Goal: Task Accomplishment & Management: Manage account settings

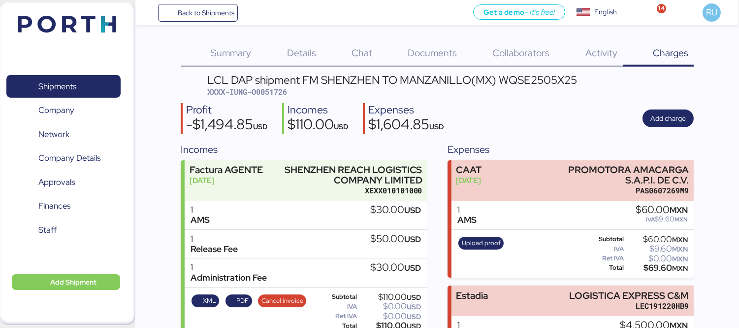
click at [95, 20] on img at bounding box center [67, 24] width 99 height 17
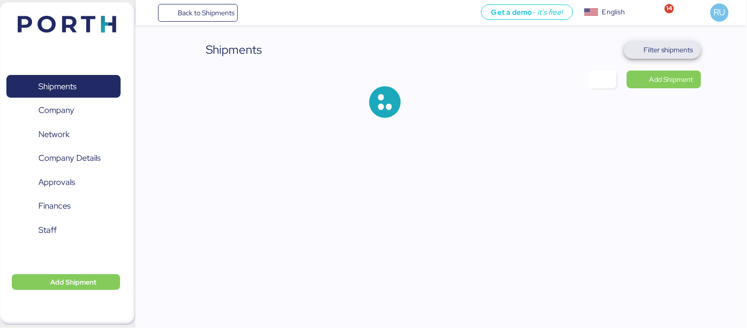
click at [689, 45] on span "Filter shipments" at bounding box center [668, 50] width 49 height 12
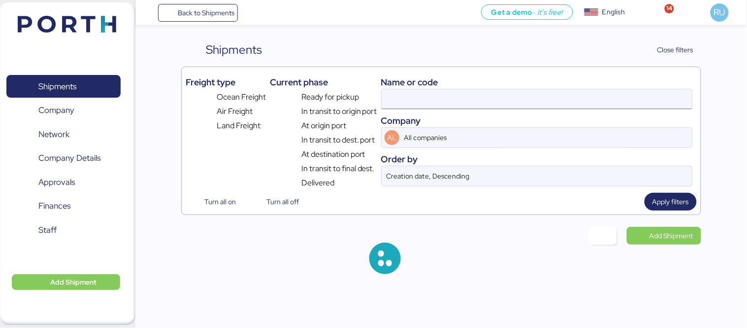
click at [460, 96] on input at bounding box center [537, 99] width 311 height 20
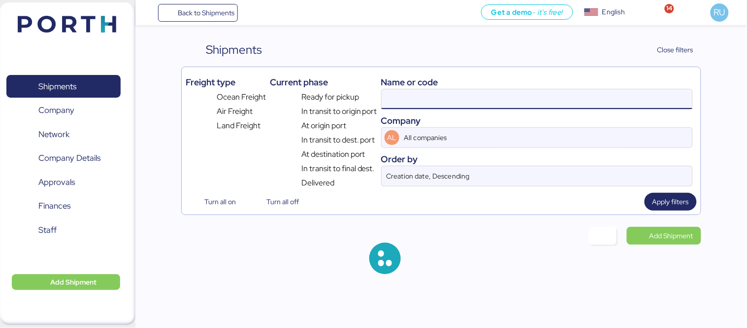
paste input "GZMZL25037057"
type input "GZMZL25037057"
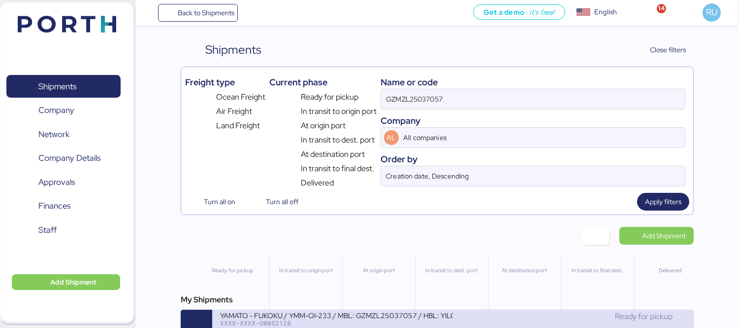
click at [404, 318] on div "YAMATO - FUKOKU / YMM-OI-233 / MBL: GZMZL25037057 / HBL: YILGZS0017303 / LCL" at bounding box center [336, 314] width 233 height 8
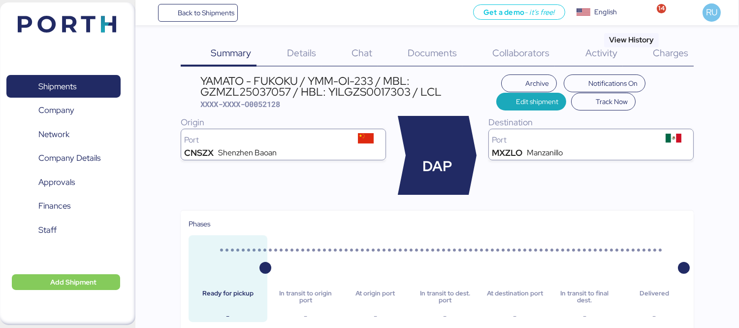
click at [671, 49] on span "Charges" at bounding box center [670, 52] width 35 height 13
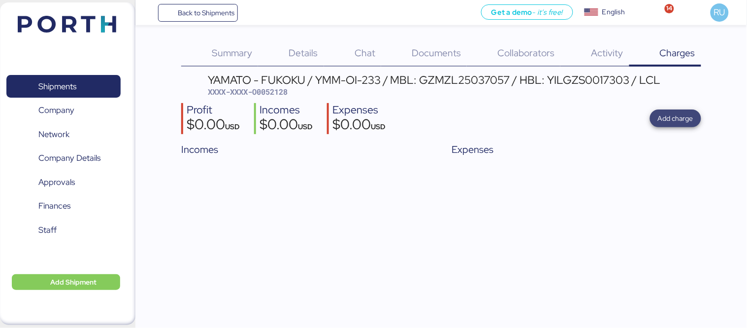
click at [685, 114] on span "Add charge" at bounding box center [675, 118] width 35 height 12
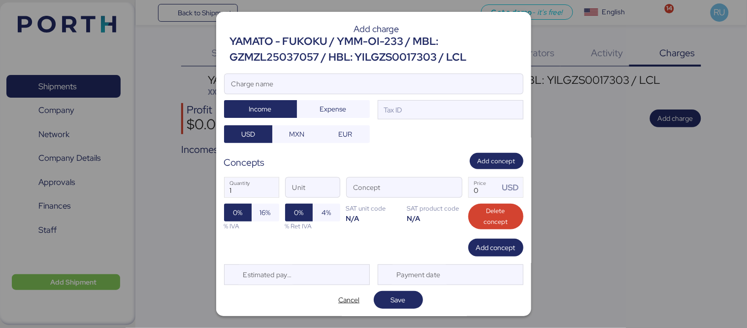
click at [432, 101] on div at bounding box center [374, 99] width 298 height 10
click at [432, 94] on input "Charge name" at bounding box center [374, 84] width 298 height 20
click at [435, 110] on div "Tax ID" at bounding box center [451, 110] width 146 height 20
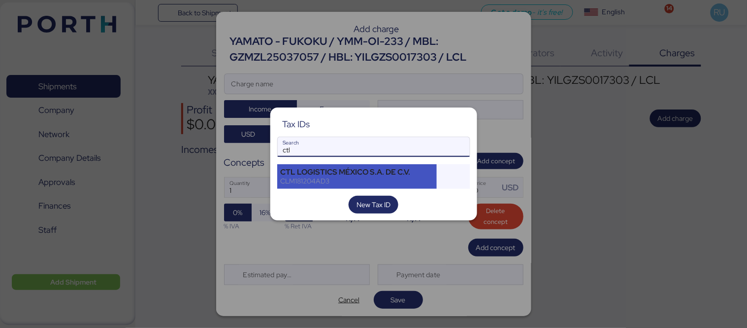
type input "ctl"
click at [352, 174] on div "CTL LOGISTICS MÉXICO S.A. DE C.V." at bounding box center [357, 171] width 153 height 9
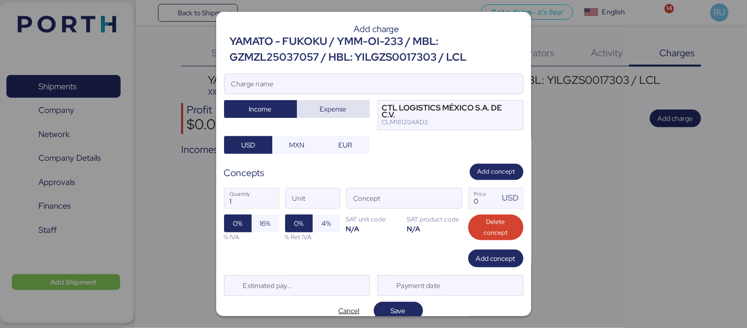
click at [320, 109] on span "Expense" at bounding box center [333, 109] width 27 height 12
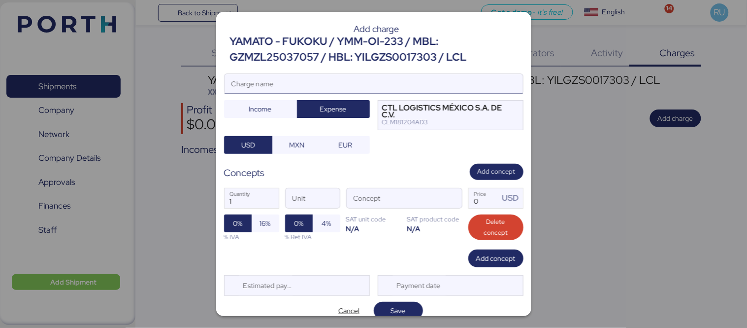
click at [348, 87] on input "Charge name" at bounding box center [374, 84] width 298 height 20
type input "Cargos locales"
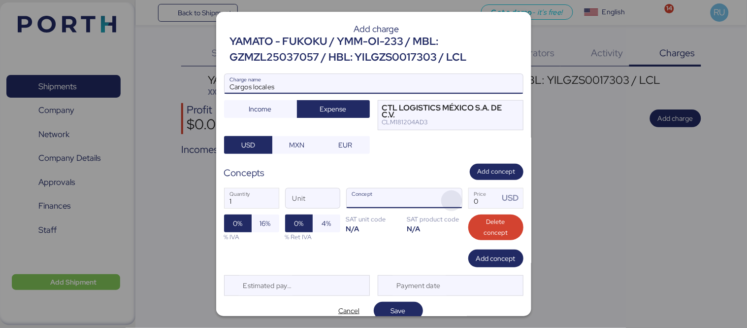
click at [445, 190] on span "button" at bounding box center [451, 200] width 21 height 21
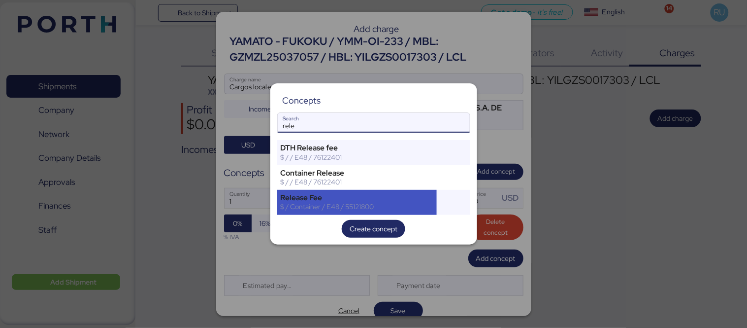
type input "rele"
click at [420, 205] on div "$ / Container / E48 / 55121800" at bounding box center [357, 206] width 153 height 9
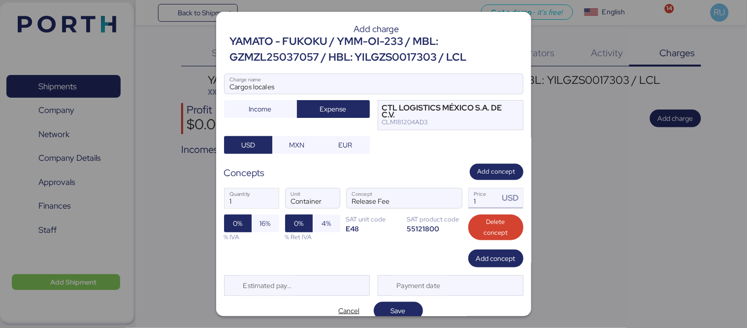
click at [490, 196] on input "1" at bounding box center [484, 198] width 31 height 20
type input "577.29"
click at [260, 226] on span "16%" at bounding box center [265, 223] width 11 height 12
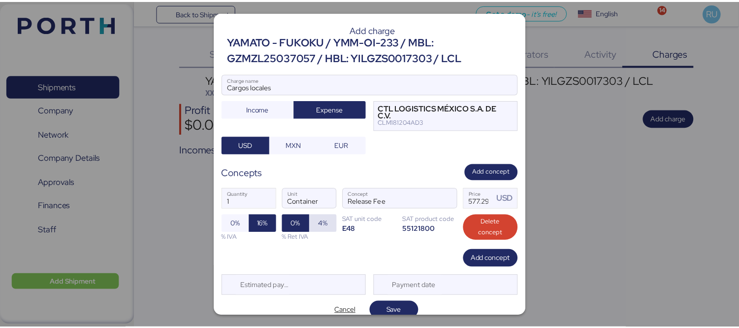
scroll to position [11, 0]
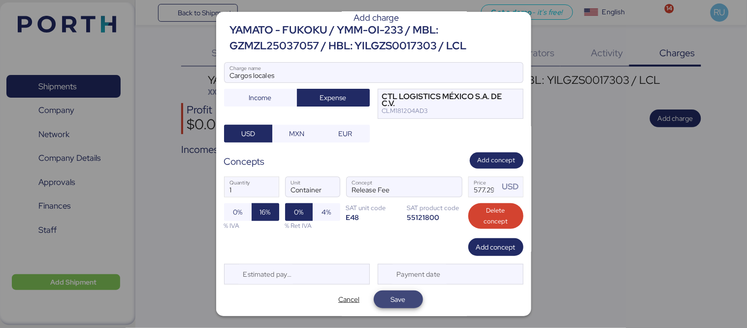
click at [393, 301] on span "Save" at bounding box center [398, 299] width 15 height 12
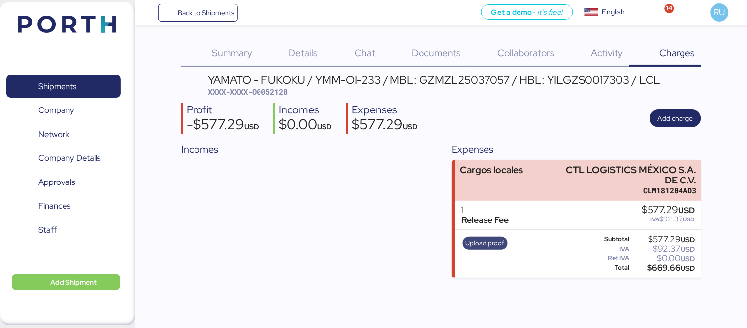
click at [482, 238] on span "Upload proof" at bounding box center [485, 242] width 39 height 11
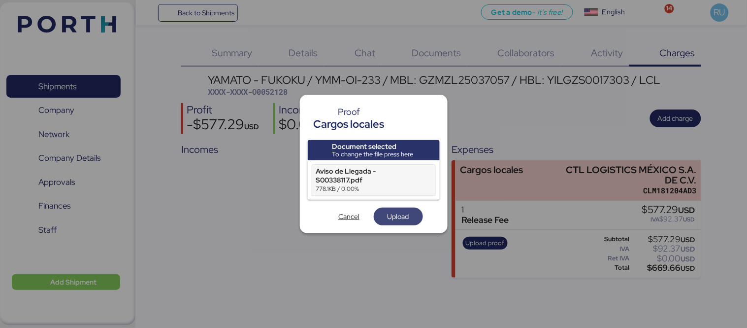
click at [399, 217] on span "Upload" at bounding box center [399, 216] width 22 height 12
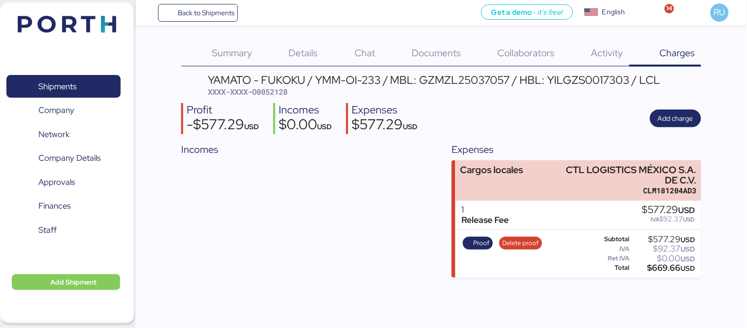
click at [281, 92] on span "XXXX-XXXX-O0052128" at bounding box center [248, 92] width 80 height 10
copy span "O0052128"
click at [577, 114] on div "Profit -$577.29 USD Incomes $0.00 USD Expenses $577.29 USD Add charge" at bounding box center [441, 118] width 520 height 31
click at [89, 27] on img at bounding box center [67, 24] width 99 height 17
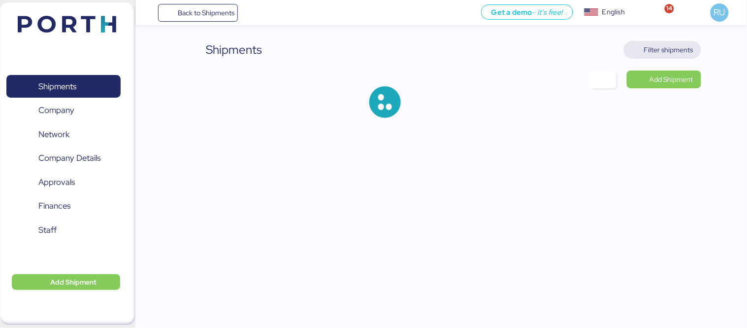
click at [683, 52] on span "Filter shipments" at bounding box center [668, 50] width 49 height 12
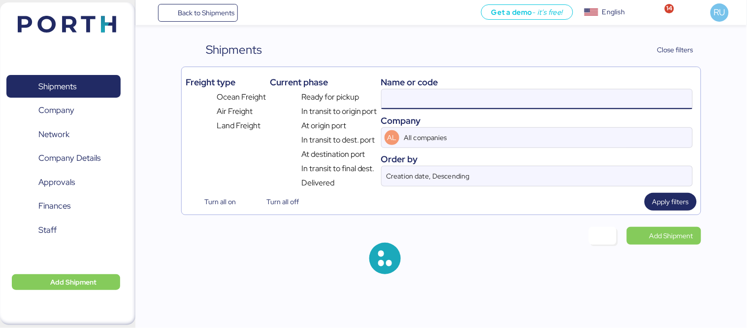
click at [399, 101] on input at bounding box center [537, 99] width 311 height 20
paste input "454510027291"
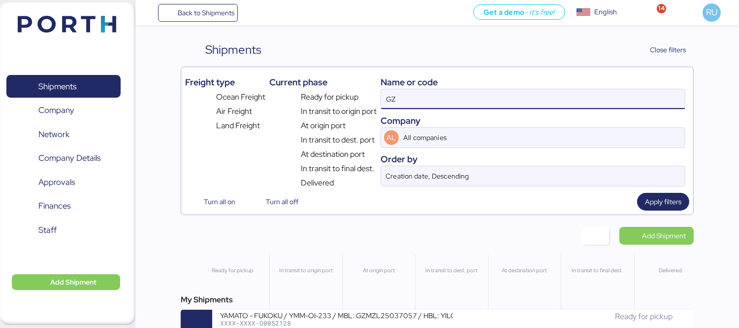
type input "G"
paste input "454510027291"
type input "454510027291"
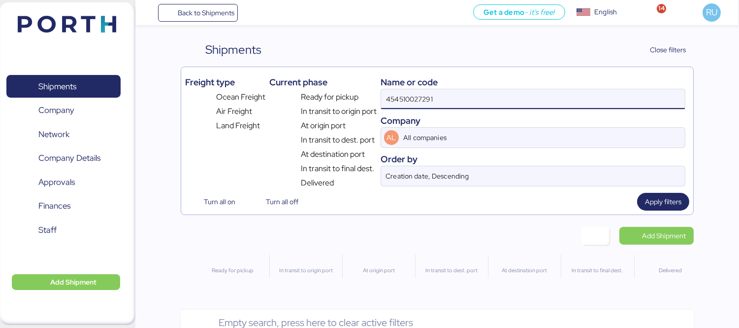
click at [424, 92] on input "454510027291" at bounding box center [533, 99] width 304 height 20
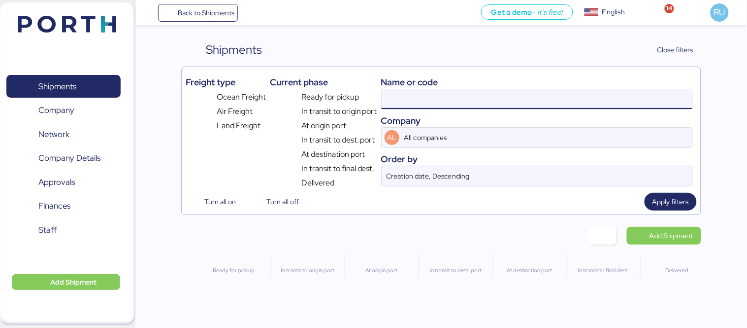
click at [400, 97] on input at bounding box center [537, 99] width 311 height 20
paste input "O0051937"
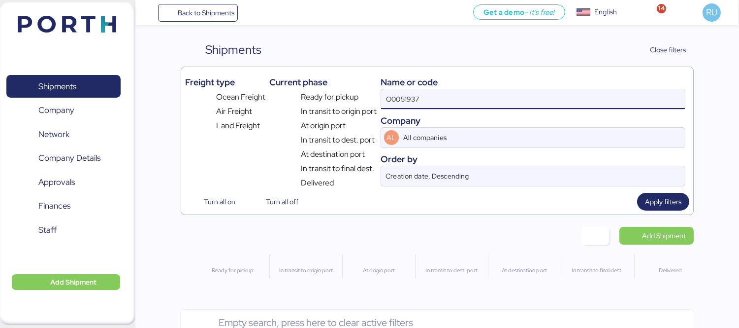
type input "O0051937"
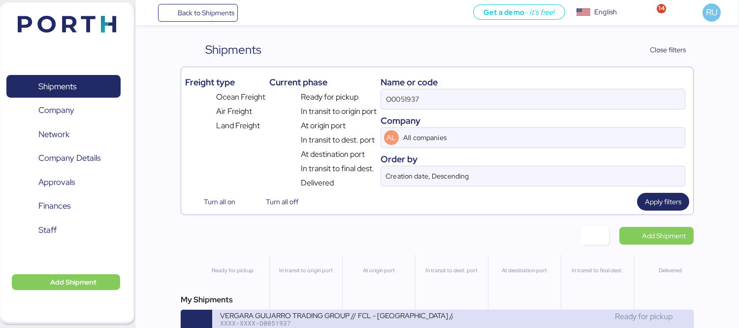
click at [341, 323] on div "XXXX-XXXX-O0051937" at bounding box center [336, 322] width 233 height 7
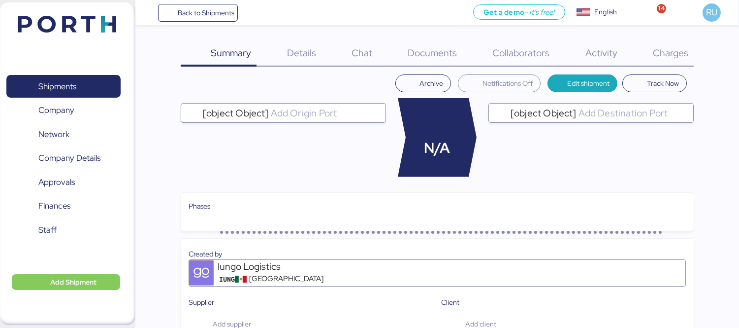
click at [656, 57] on span "Charges" at bounding box center [670, 52] width 35 height 13
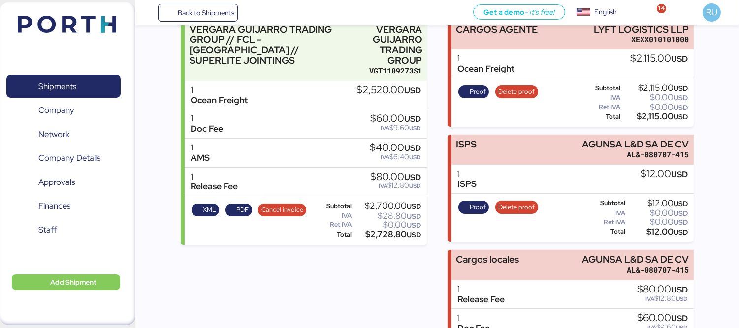
scroll to position [151, 0]
click at [241, 204] on span "PDF" at bounding box center [242, 209] width 12 height 11
click at [203, 204] on span "XML" at bounding box center [209, 209] width 13 height 11
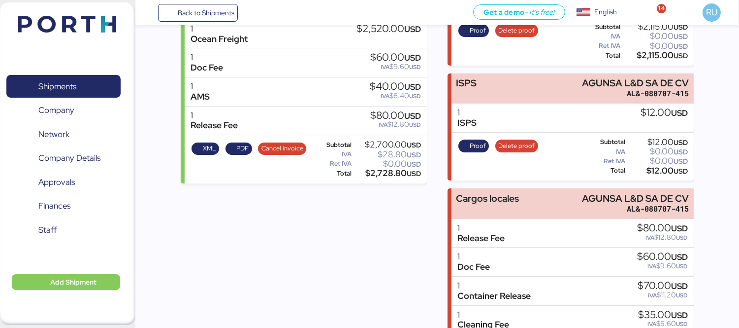
scroll to position [0, 0]
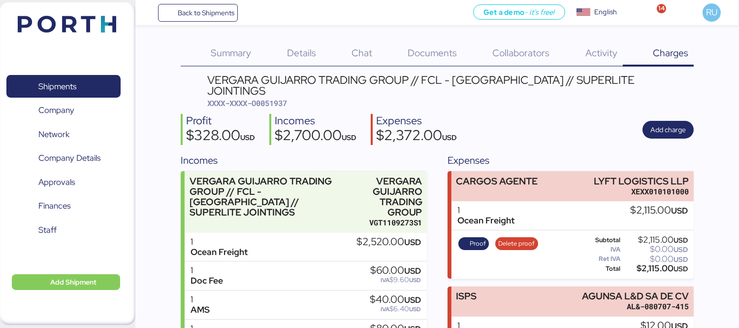
click at [89, 21] on img at bounding box center [67, 24] width 99 height 17
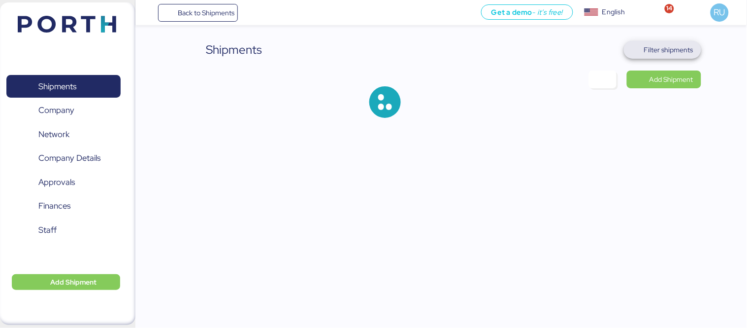
click at [646, 49] on span "Filter shipments" at bounding box center [668, 50] width 49 height 12
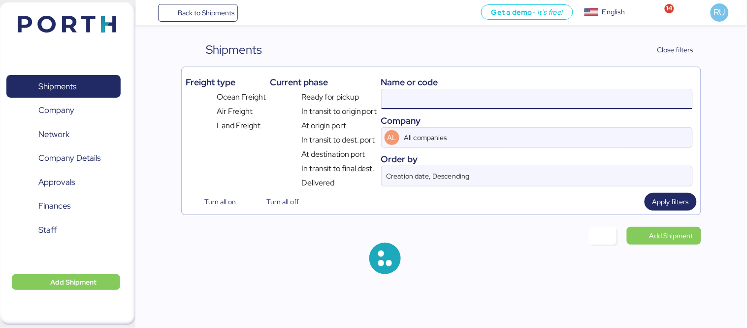
click at [488, 97] on input at bounding box center [537, 99] width 311 height 20
paste input "FIXING ELEMENT DOWN"
type input "O"
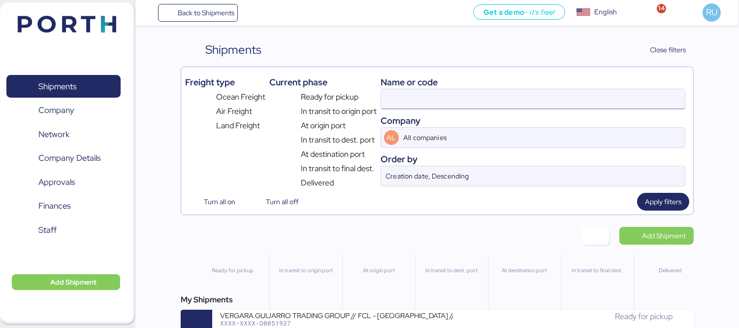
click at [480, 98] on input at bounding box center [533, 99] width 304 height 20
paste input "SAL25080002"
type input "SAL25080002"
click at [423, 308] on div "My Shipments LOXSON - LLENAMEX / SHANGHAI - MANZANILLO / MBL: SAL25080002 - HBL…" at bounding box center [437, 317] width 513 height 47
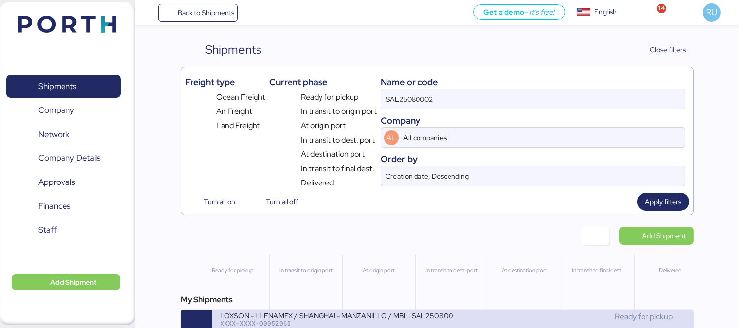
click at [432, 315] on div "LOXSON - LLENAMEX / SHANGHAI - MANZANILLO / MBL: SAL25080002 - HBL: KSSE2507103…" at bounding box center [336, 314] width 233 height 8
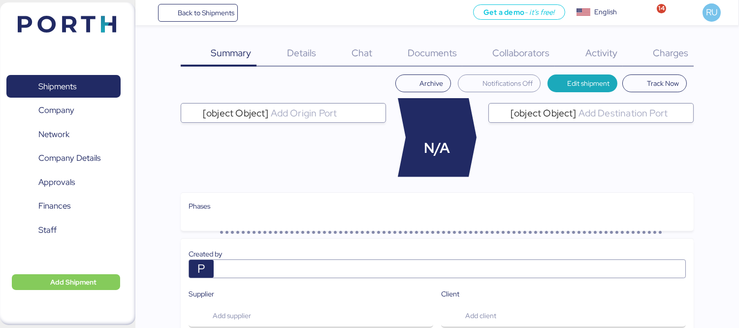
click at [657, 62] on div "Charges 0" at bounding box center [658, 54] width 71 height 26
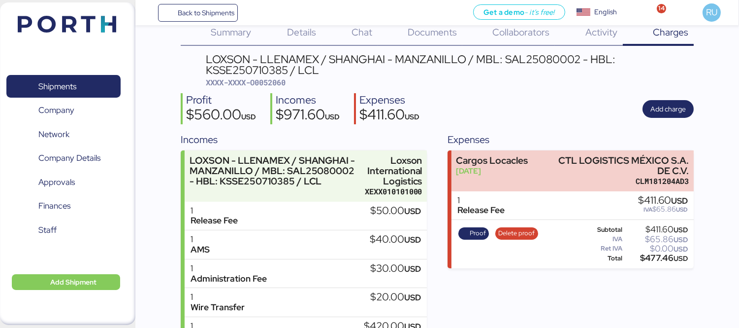
scroll to position [22, 0]
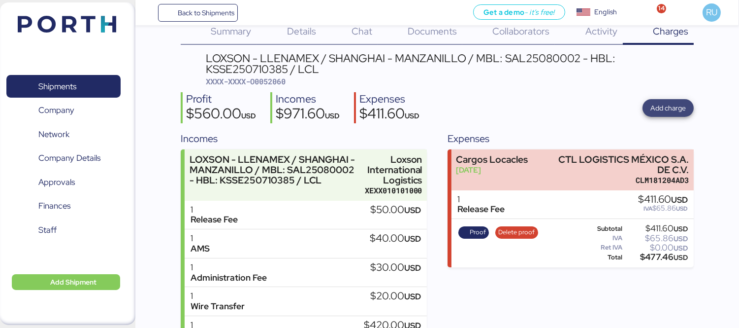
click at [676, 104] on span "Add charge" at bounding box center [668, 108] width 35 height 12
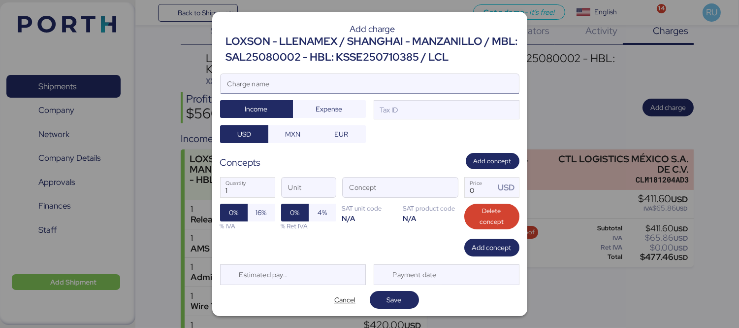
click at [408, 77] on input "Charge name" at bounding box center [370, 84] width 298 height 20
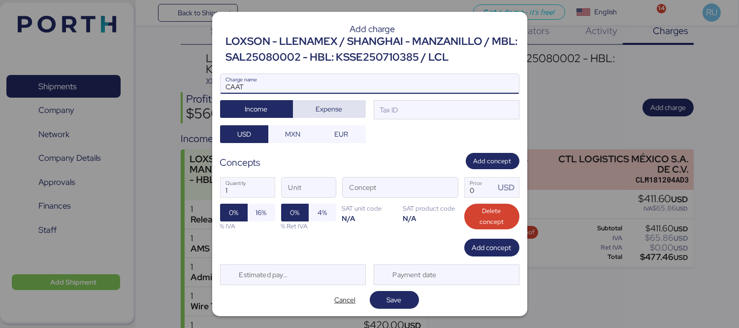
type input "CAAT"
click at [338, 109] on span "Expense" at bounding box center [329, 109] width 27 height 12
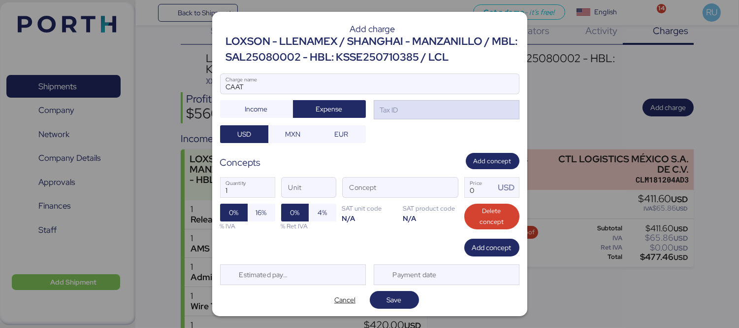
click at [392, 113] on div "Tax ID" at bounding box center [388, 109] width 20 height 11
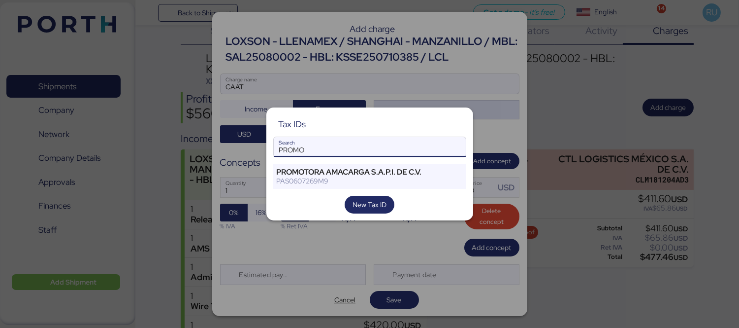
type input "PROMO"
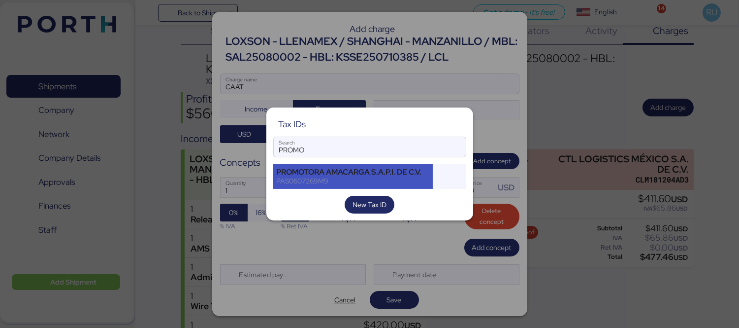
click at [423, 164] on div "PROMOTORA AMACARGA S.A.P.I. DE C.V. PAS0607269M9" at bounding box center [353, 176] width 160 height 25
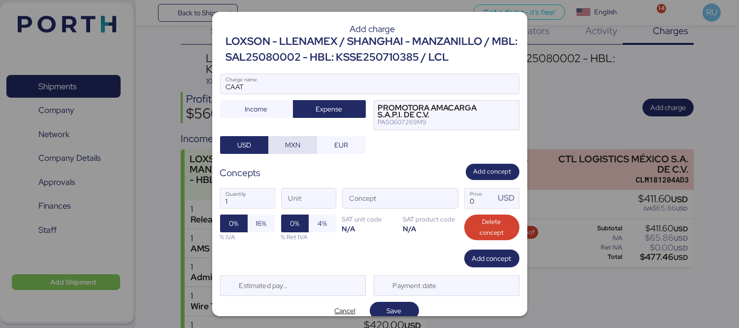
click at [298, 146] on span "MXN" at bounding box center [292, 145] width 15 height 12
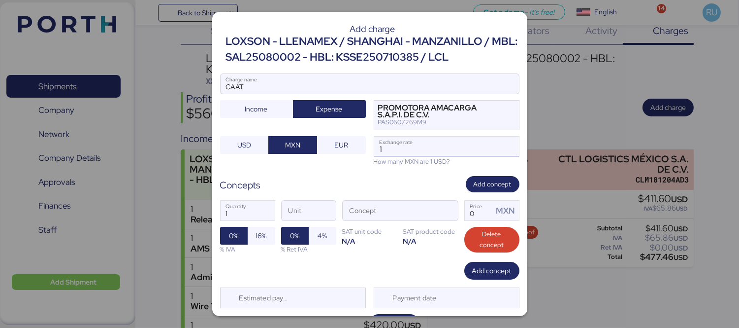
click at [395, 150] on input "1" at bounding box center [446, 146] width 145 height 20
type input "18.4"
click at [440, 220] on span "button" at bounding box center [447, 212] width 21 height 21
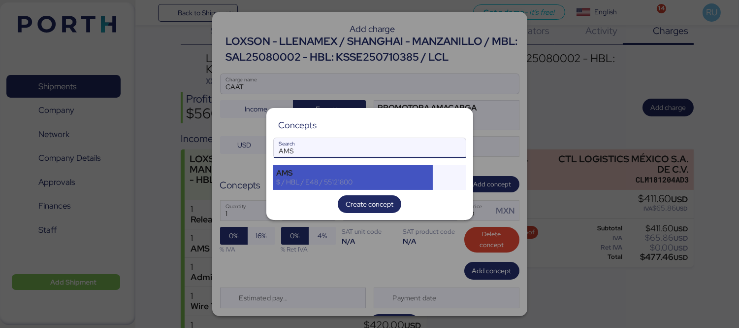
type input "AMS"
click at [400, 171] on div "AMS" at bounding box center [353, 172] width 153 height 9
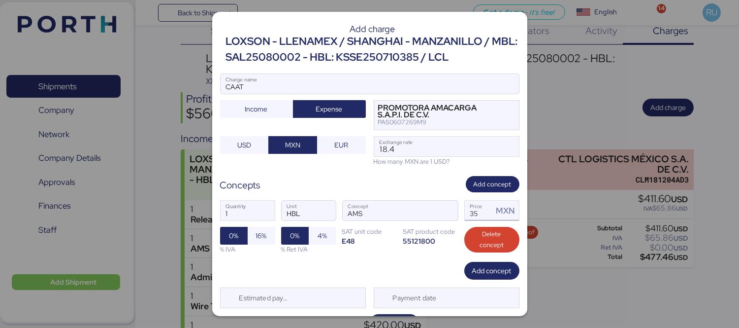
click at [470, 205] on input "35" at bounding box center [479, 210] width 29 height 20
type input "3"
type input "60"
click at [260, 240] on span "16%" at bounding box center [261, 236] width 11 height 12
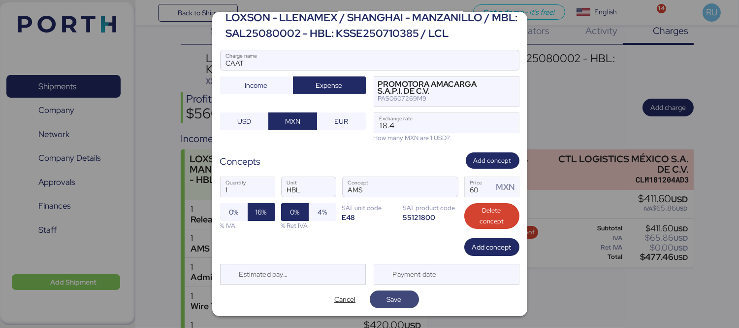
click at [388, 295] on span "Save" at bounding box center [394, 299] width 15 height 12
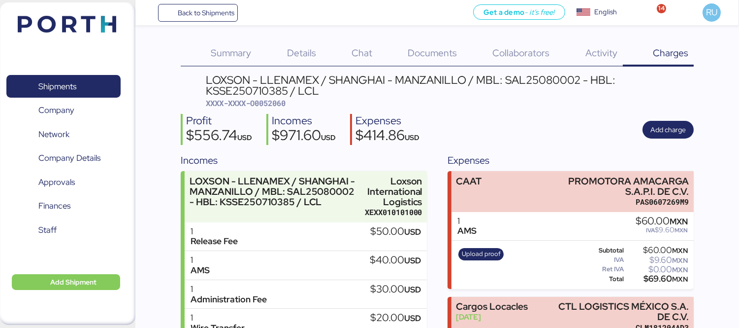
click at [74, 32] on img at bounding box center [67, 24] width 99 height 17
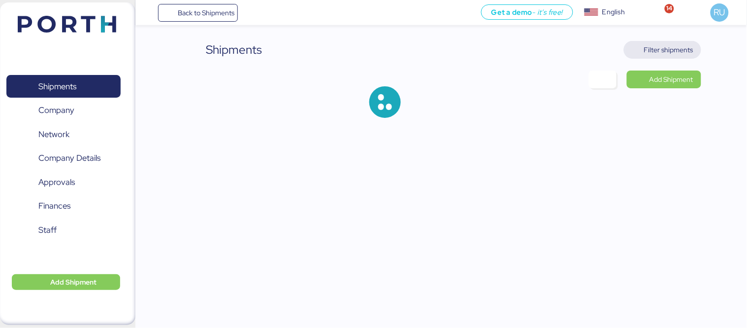
click at [648, 52] on span "Filter shipments" at bounding box center [668, 50] width 49 height 12
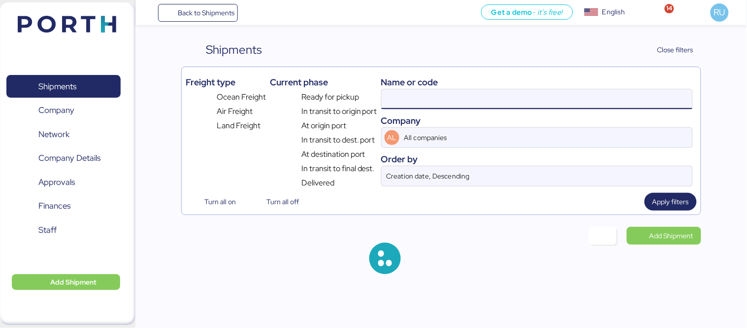
click at [461, 94] on input at bounding box center [537, 99] width 311 height 20
paste input "WQSE2507X48"
type input "WQSE2507X48"
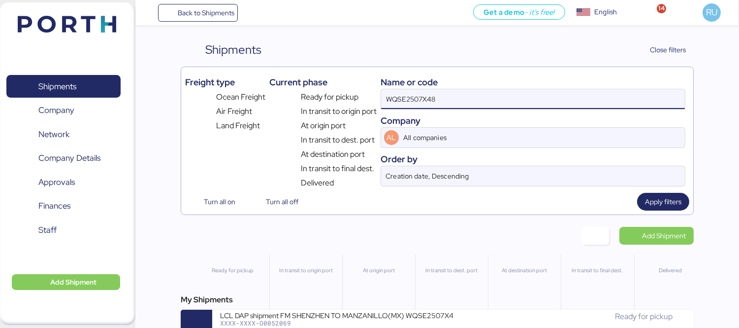
scroll to position [0, 0]
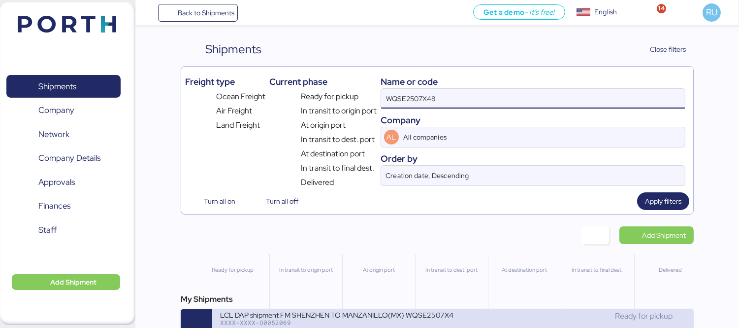
click at [484, 321] on div "Ready for pickup" at bounding box center [569, 316] width 233 height 12
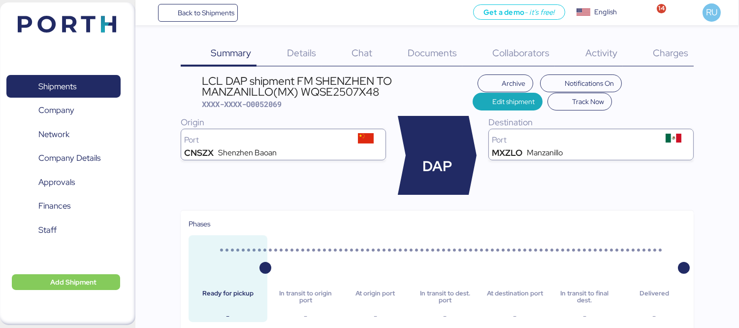
click at [666, 61] on div "Charges 0" at bounding box center [658, 54] width 71 height 26
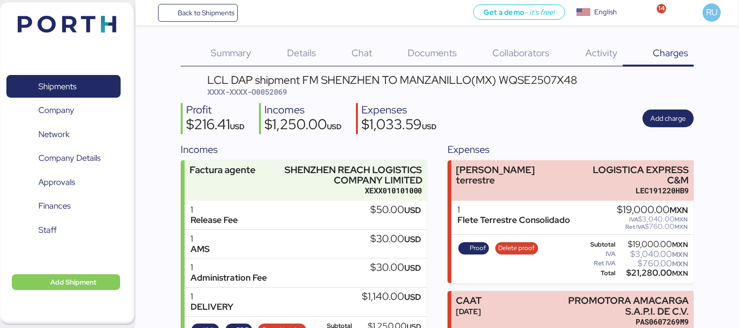
scroll to position [76, 0]
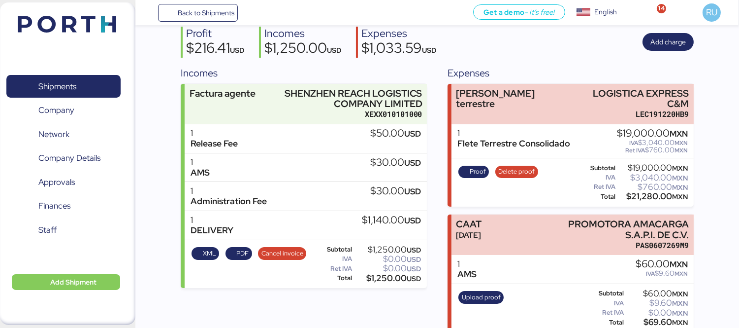
click at [71, 31] on img at bounding box center [67, 24] width 99 height 17
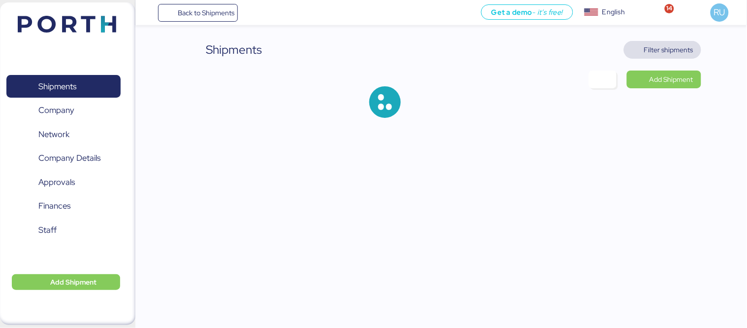
click at [670, 42] on span "Filter shipments" at bounding box center [662, 50] width 77 height 18
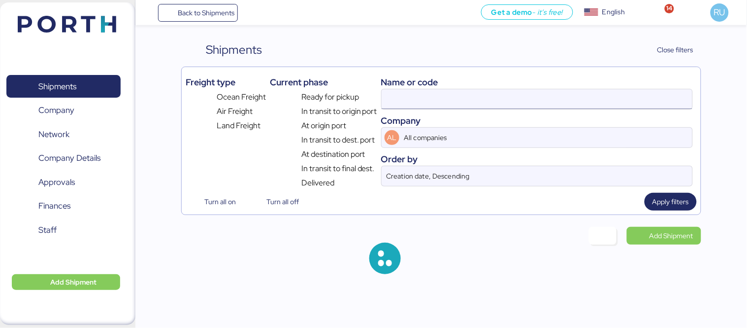
click at [564, 96] on input at bounding box center [537, 99] width 311 height 20
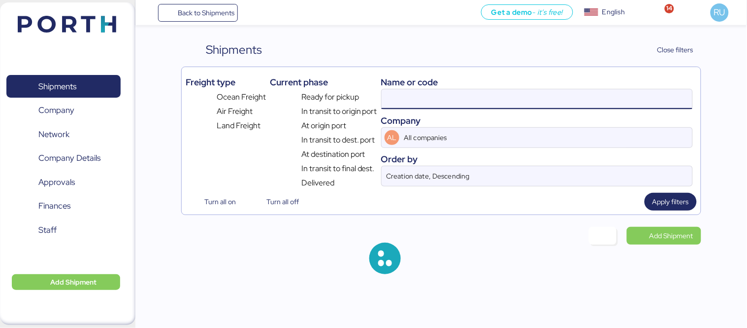
paste input "OOLU8899436020"
type input "OOLU8899436020"
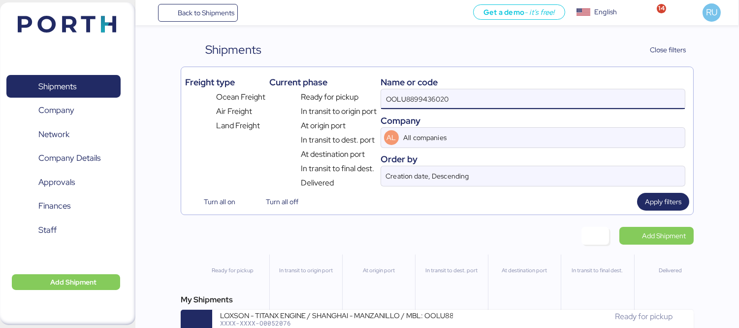
scroll to position [23, 0]
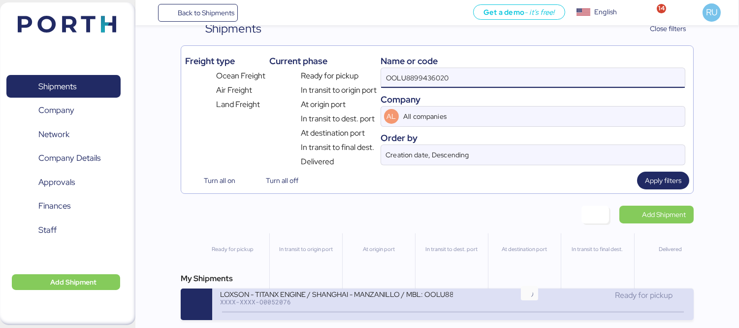
click at [514, 314] on icon at bounding box center [529, 311] width 47 height 11
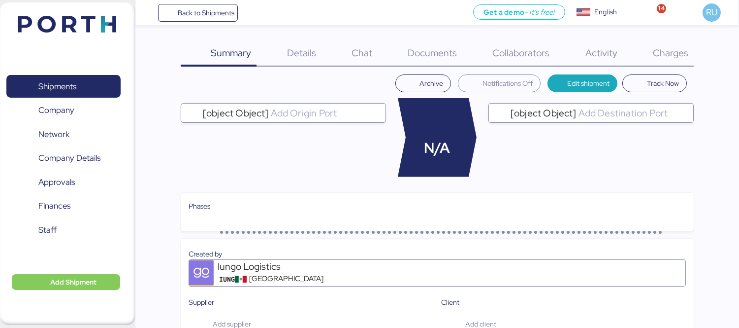
click at [675, 51] on span "Charges" at bounding box center [670, 52] width 35 height 13
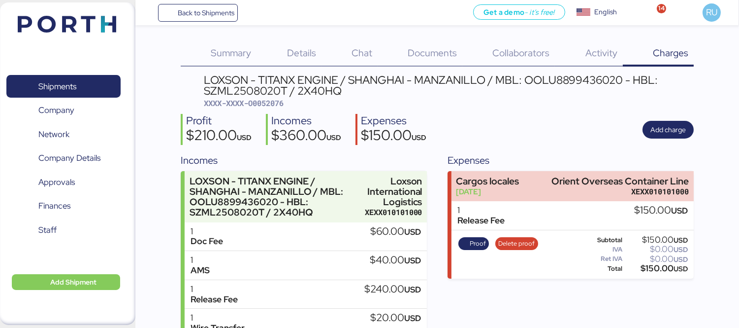
scroll to position [33, 0]
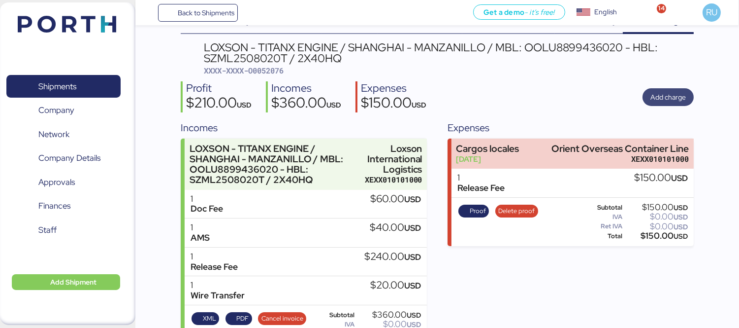
click at [651, 97] on span "Add charge" at bounding box center [668, 97] width 35 height 12
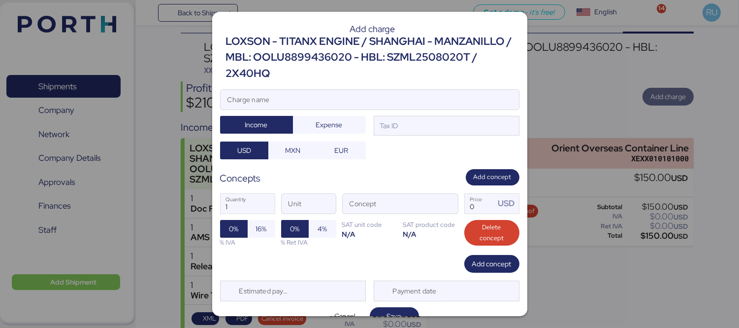
scroll to position [0, 0]
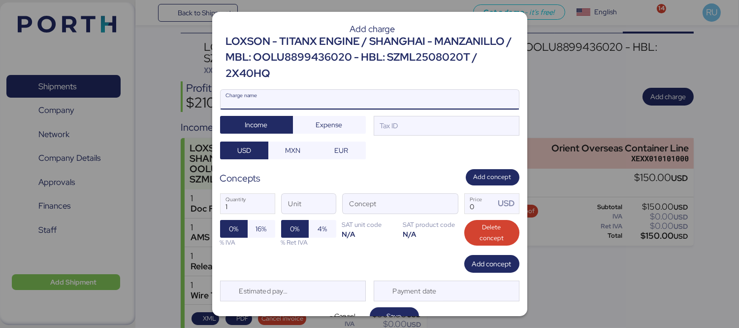
click at [461, 96] on input "Charge name" at bounding box center [370, 100] width 298 height 20
type input "CAAT"
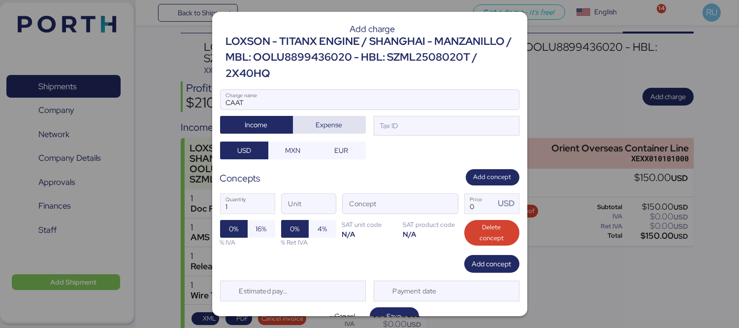
click at [341, 130] on span "Expense" at bounding box center [329, 125] width 57 height 14
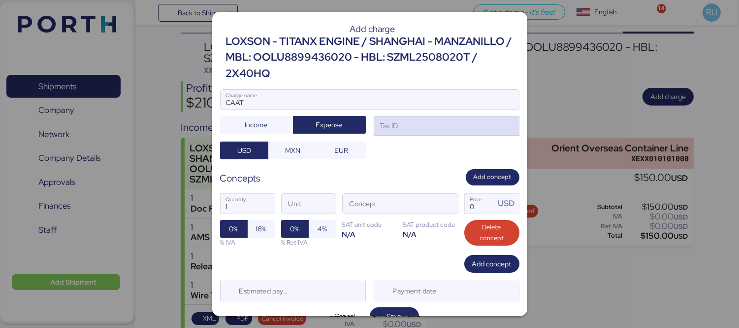
click at [404, 133] on div "Tax ID" at bounding box center [447, 126] width 146 height 20
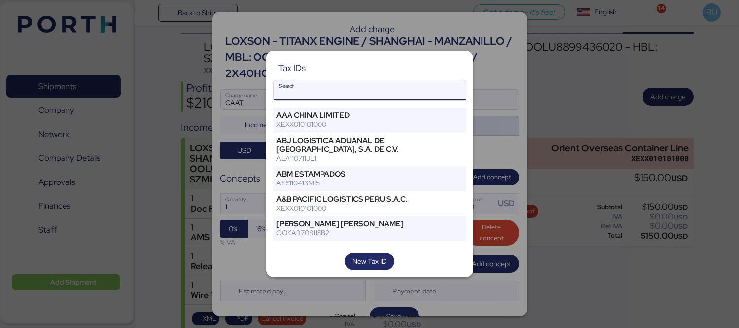
type input "A"
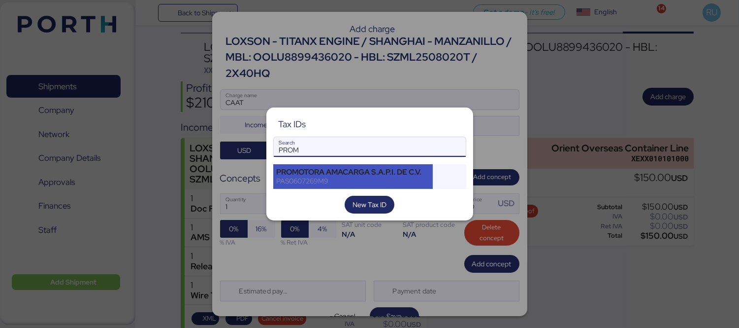
type input "PROM"
click at [386, 170] on div "PROMOTORA AMACARGA S.A.P.I. DE C.V." at bounding box center [353, 171] width 153 height 9
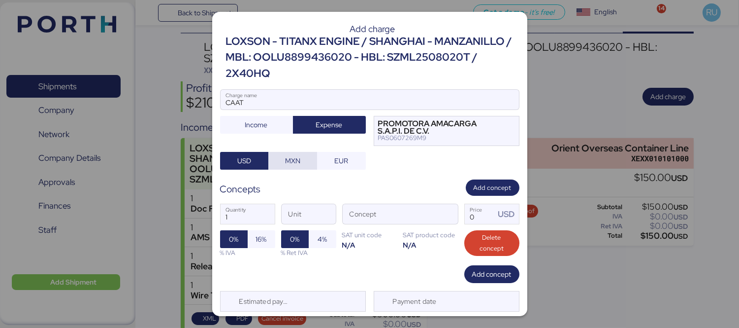
click at [295, 163] on span "MXN" at bounding box center [292, 161] width 15 height 12
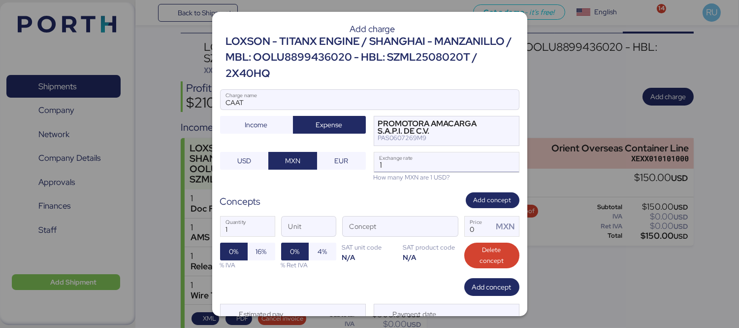
click at [388, 169] on input "1" at bounding box center [446, 162] width 145 height 20
type input "18.4"
click at [434, 234] on div at bounding box center [446, 226] width 24 height 20
click at [443, 228] on span "button" at bounding box center [447, 229] width 21 height 21
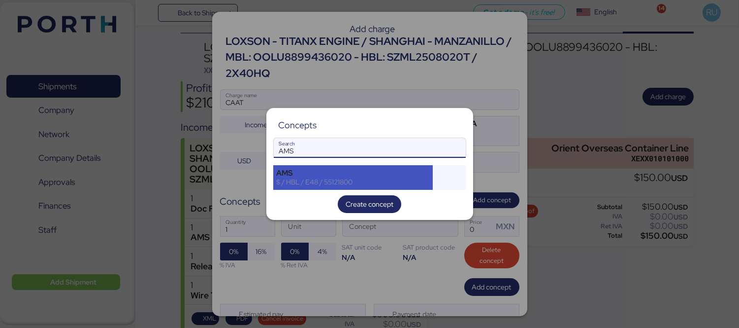
type input "AMS"
click at [413, 184] on div "$ / HBL / E48 / 55121800" at bounding box center [353, 181] width 153 height 9
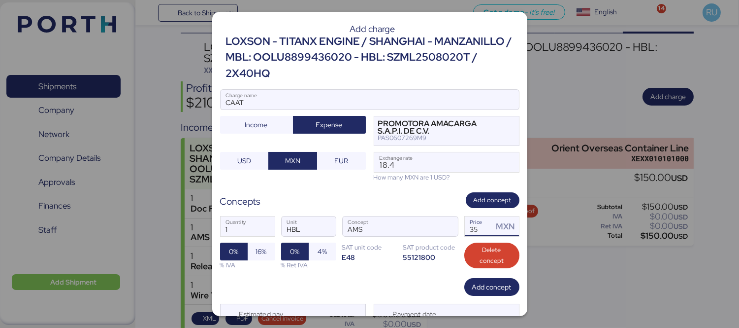
click at [472, 232] on input "35" at bounding box center [479, 226] width 29 height 20
type input "3"
paste input "8899436020"
type input "8"
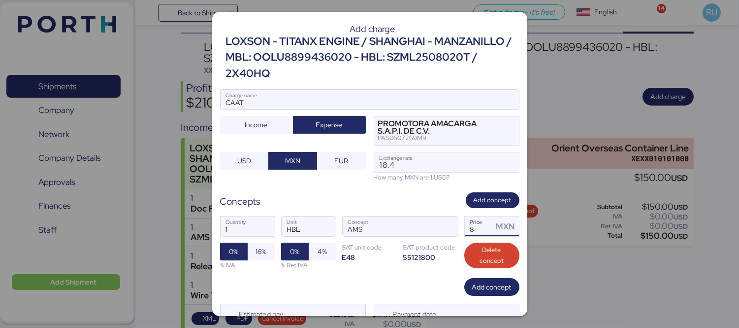
scroll to position [0, 0]
type input "60"
click at [257, 257] on span "16%" at bounding box center [261, 251] width 11 height 12
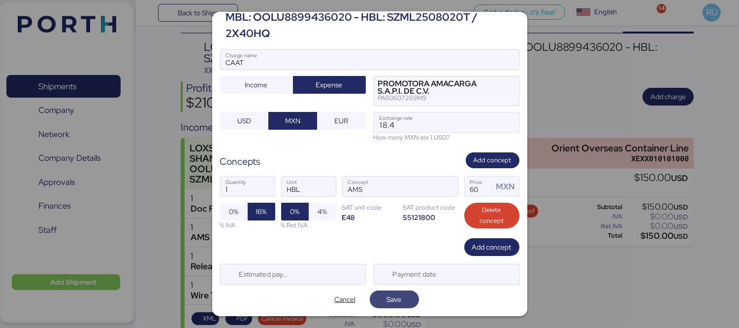
click at [387, 293] on span "Save" at bounding box center [394, 299] width 15 height 12
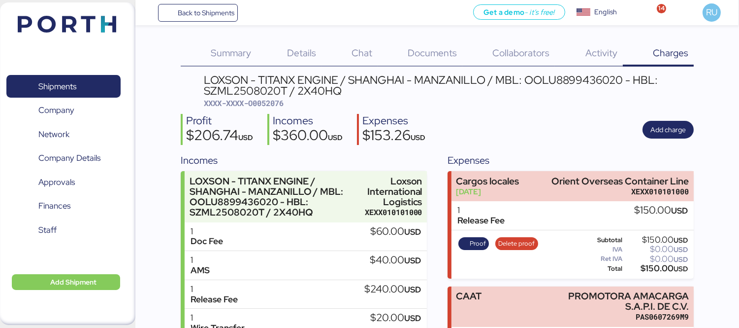
scroll to position [84, 0]
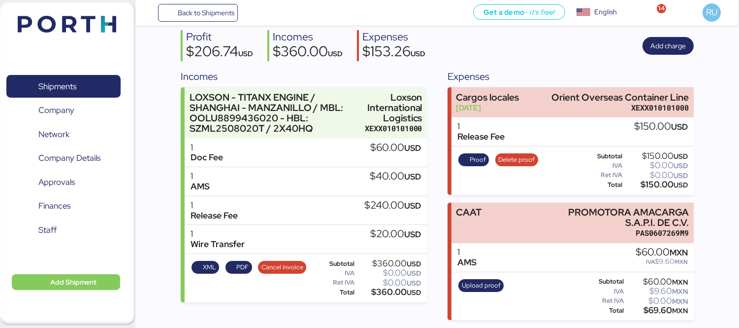
click at [82, 27] on img at bounding box center [67, 24] width 99 height 17
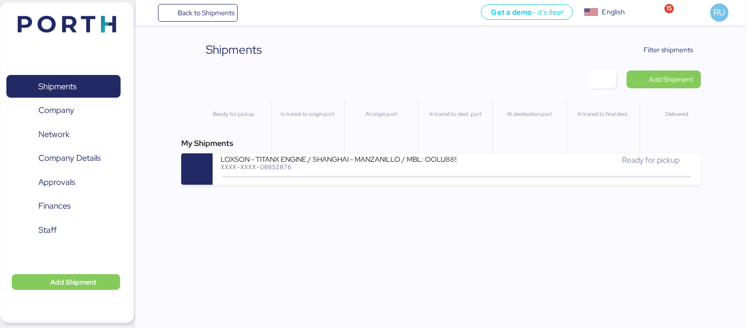
click at [90, 23] on img at bounding box center [67, 24] width 99 height 17
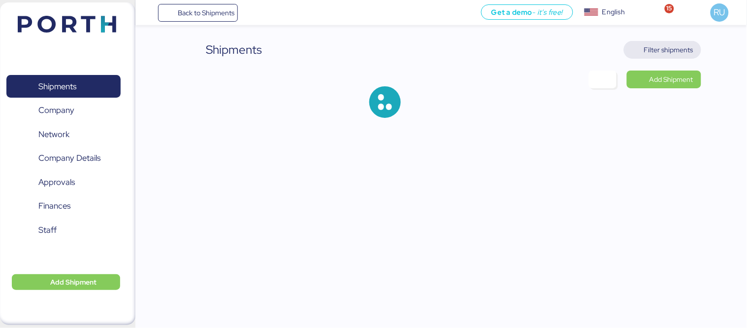
click at [676, 44] on span "Filter shipments" at bounding box center [668, 50] width 49 height 12
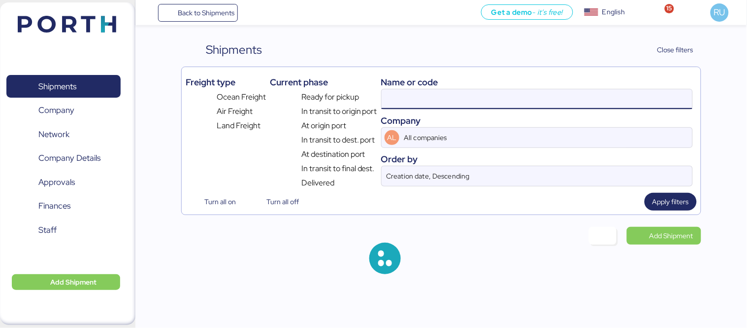
click at [475, 92] on input at bounding box center [537, 99] width 311 height 20
paste input "O0052132"
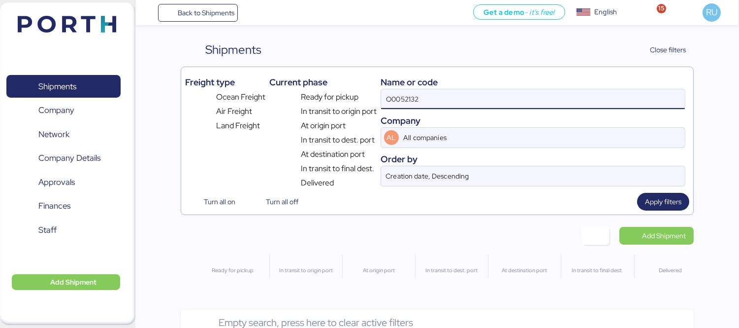
type input "O0052132"
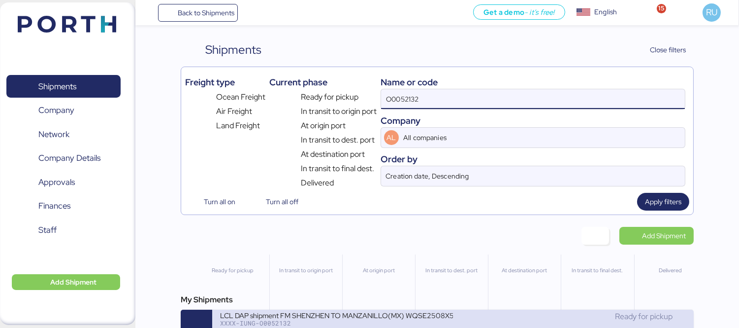
click at [437, 315] on div "LCL DAP shipment FM SHENZHEN TO MANZANILLO(MX) WQSE2508X50" at bounding box center [336, 314] width 233 height 8
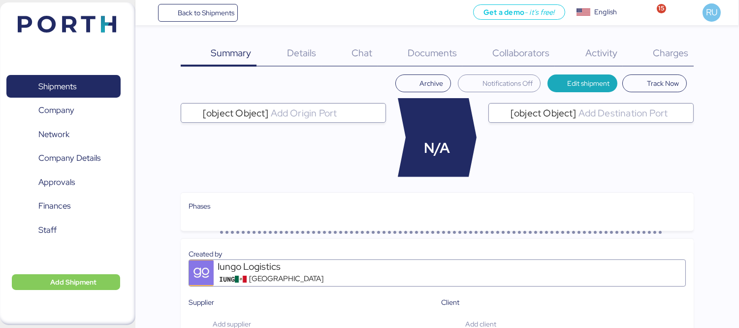
click at [645, 63] on div "Charges 0" at bounding box center [658, 54] width 71 height 26
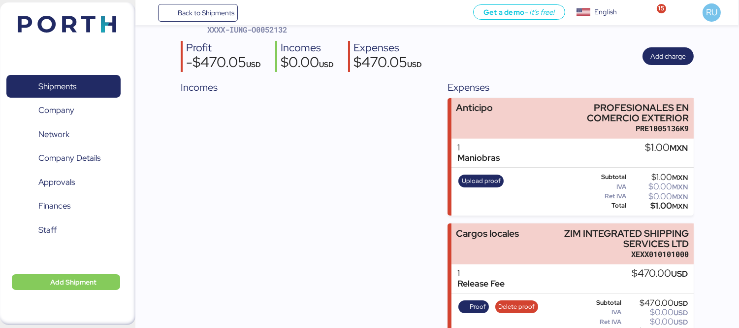
scroll to position [63, 0]
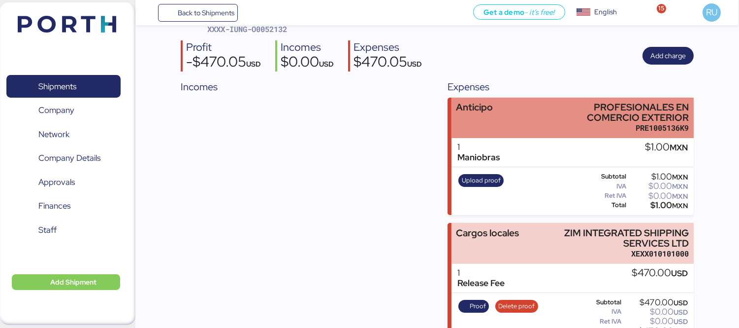
click at [566, 123] on div "PRE1005136K9" at bounding box center [620, 128] width 140 height 10
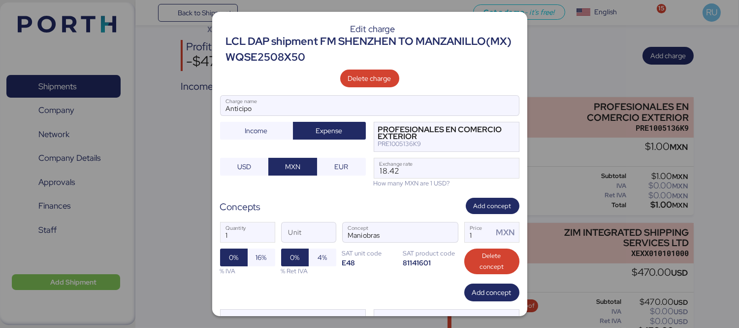
click at [485, 216] on div "1 Quantity Unit Maniobras Concept 1 Price MXN 0% 16% % IVA 0% 4% % Ret IVA SAT …" at bounding box center [369, 248] width 299 height 69
click at [478, 232] on input "1" at bounding box center [479, 232] width 29 height 20
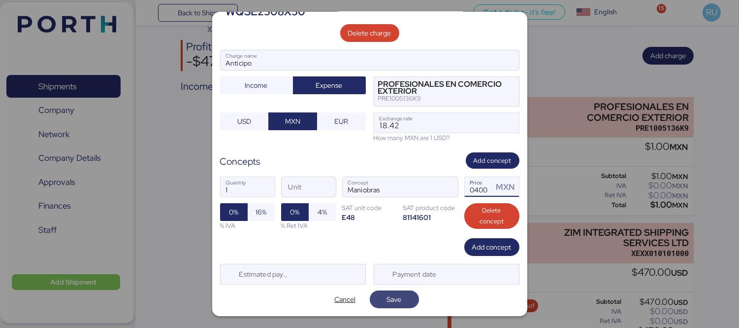
type input "30400"
click at [394, 294] on span "Save" at bounding box center [394, 299] width 15 height 12
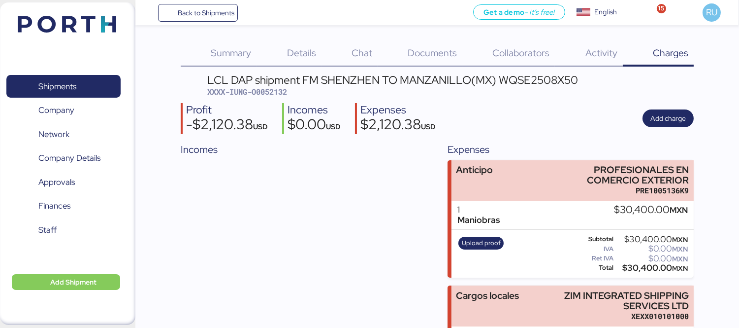
click at [481, 249] on div "Upload proof" at bounding box center [482, 253] width 52 height 40
click at [485, 246] on span "Upload proof" at bounding box center [481, 242] width 39 height 11
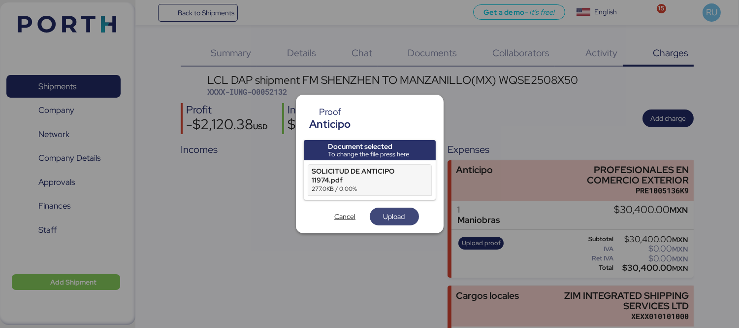
click at [406, 218] on span "Upload" at bounding box center [394, 216] width 33 height 14
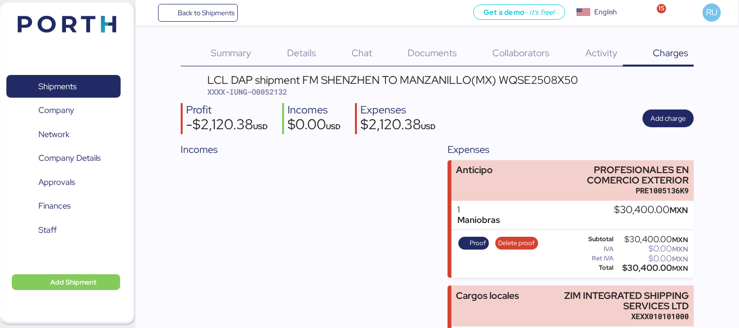
click at [111, 16] on img at bounding box center [67, 24] width 99 height 17
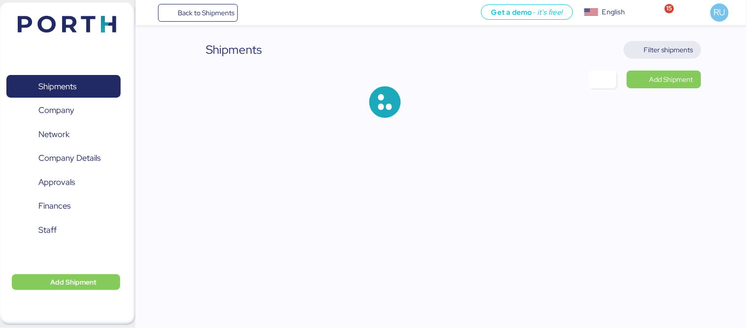
click at [660, 54] on span "Filter shipments" at bounding box center [668, 50] width 49 height 12
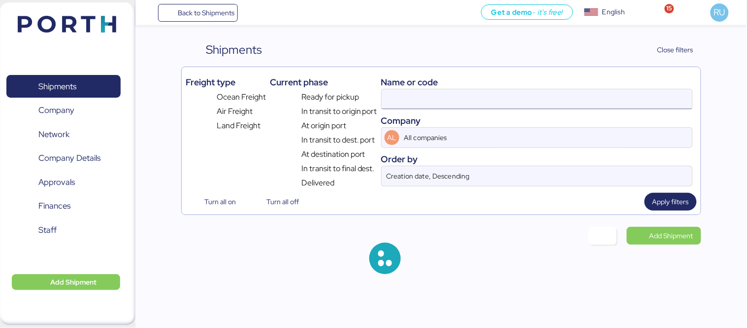
click at [523, 100] on input at bounding box center [537, 99] width 311 height 20
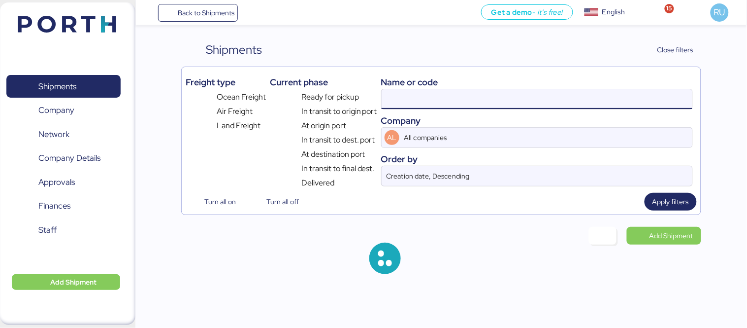
paste input "O0051096"
type input "O0051096"
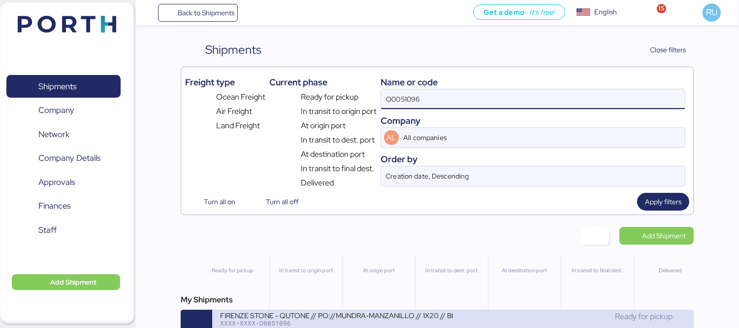
click at [438, 314] on div "FIRENZE STONE - QUTONE // PO://MUNDRA-MANZANILLO // 1X20 // BL: // LYFT" at bounding box center [336, 314] width 233 height 8
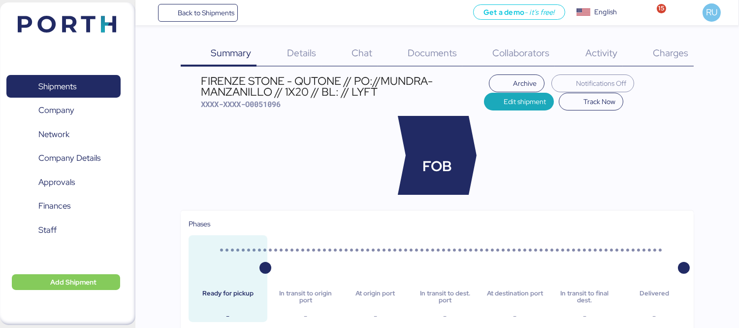
click at [672, 46] on span "Charges" at bounding box center [670, 52] width 35 height 13
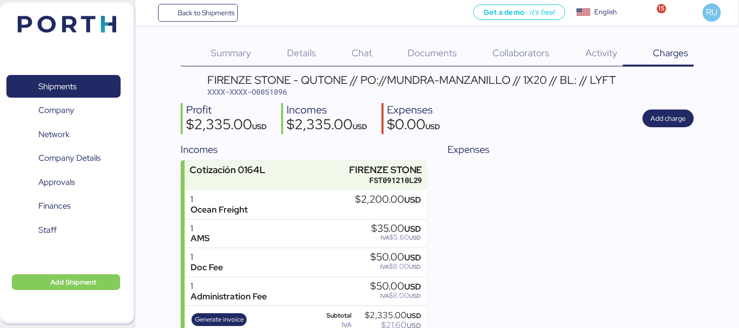
scroll to position [33, 0]
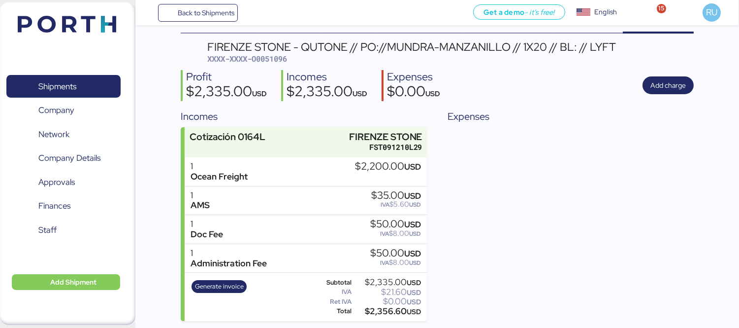
click at [55, 17] on img at bounding box center [67, 24] width 99 height 17
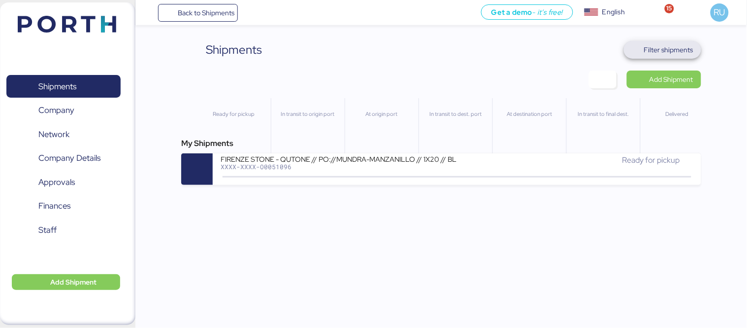
click at [678, 58] on span "Filter shipments" at bounding box center [662, 50] width 77 height 18
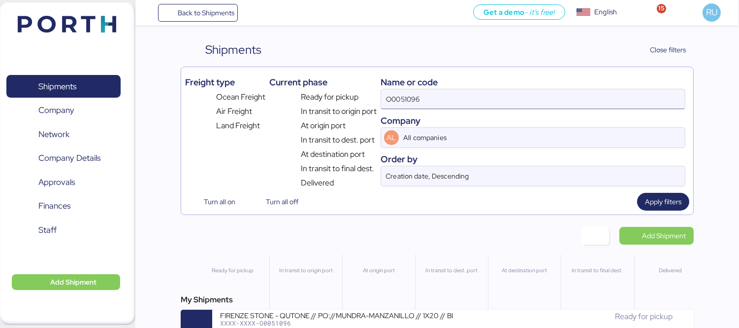
click at [528, 102] on input "O0051096" at bounding box center [533, 99] width 304 height 20
type input "O"
paste input "O0052117"
type input "O0052117"
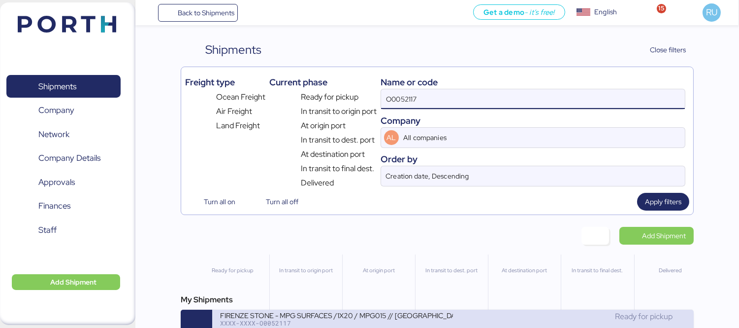
click at [395, 316] on div "FIRENZE STONE - MPG SURFACES /1X20 / MPG015 // [GEOGRAPHIC_DATA] - [GEOGRAPHIC_…" at bounding box center [336, 314] width 233 height 8
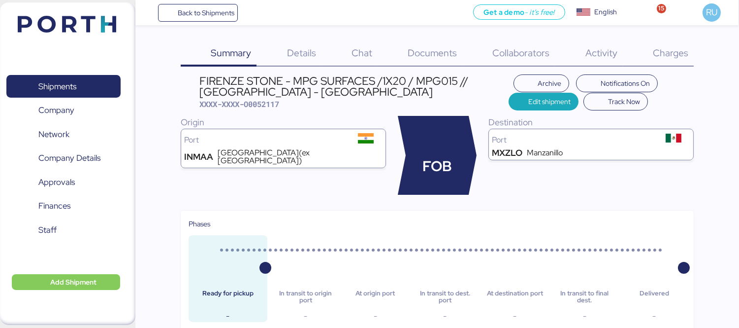
click at [677, 51] on span "Charges" at bounding box center [670, 52] width 35 height 13
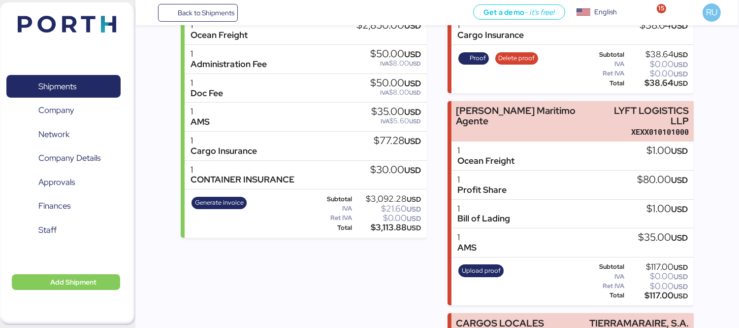
scroll to position [196, 0]
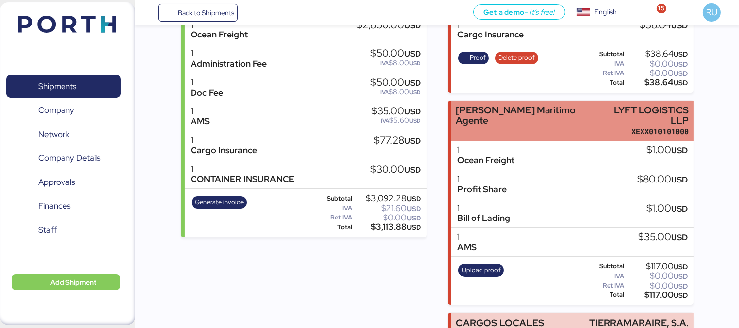
click at [583, 105] on div "[PERSON_NAME] Maritimo Agente LYFT LOGISTICS LLP XEXX010101000" at bounding box center [573, 120] width 242 height 41
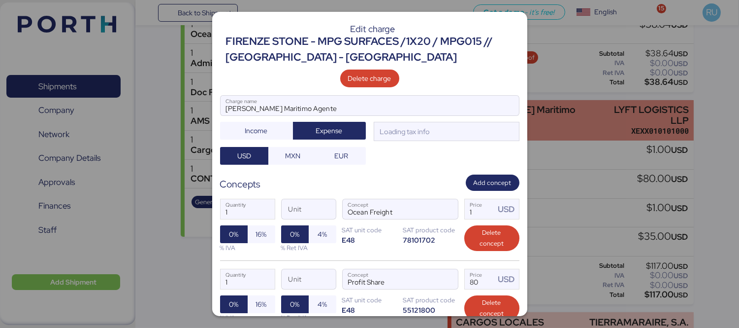
scroll to position [0, 0]
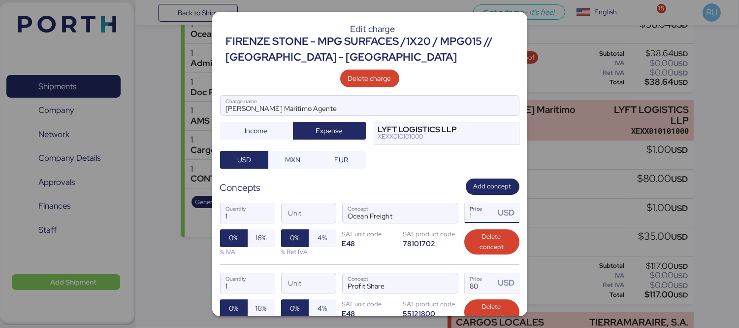
click at [480, 214] on input "1" at bounding box center [480, 213] width 31 height 20
type input "0"
type input "1910"
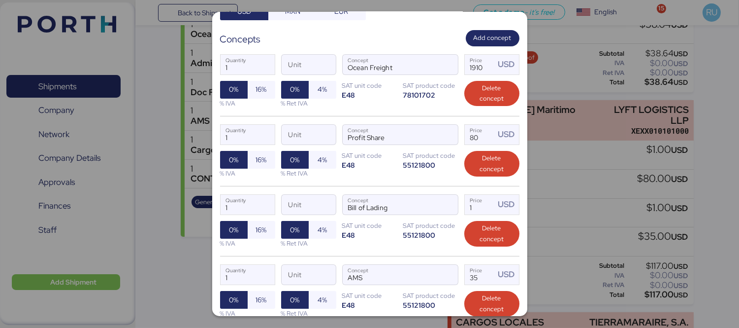
scroll to position [149, 0]
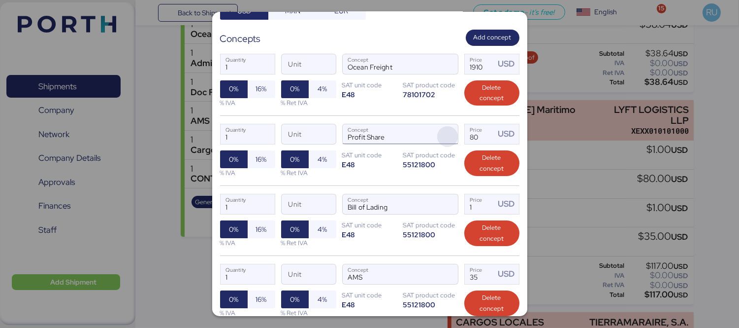
click at [447, 130] on span "button" at bounding box center [447, 136] width 21 height 21
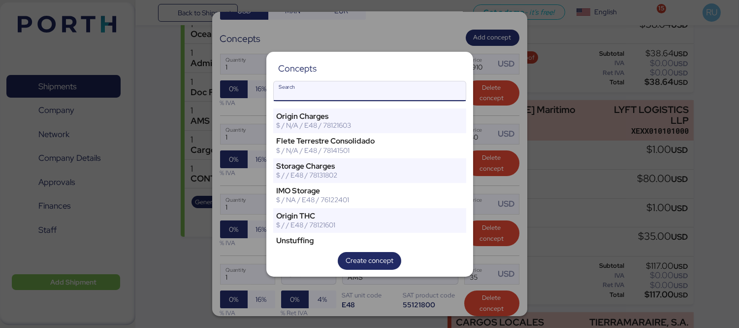
click at [350, 96] on input "Search" at bounding box center [370, 91] width 192 height 20
type input "h"
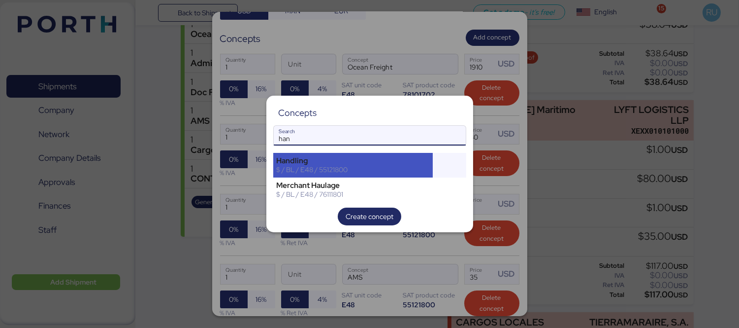
type input "han"
click at [340, 165] on div "$ / BL / E48 / 55121800" at bounding box center [353, 169] width 153 height 9
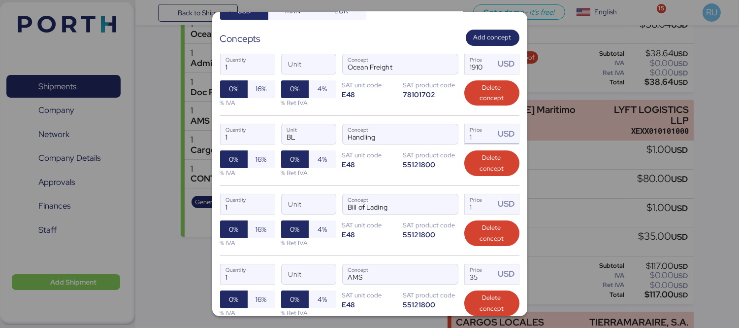
click at [475, 135] on input "1" at bounding box center [480, 134] width 31 height 20
type input "80"
click at [474, 266] on input "35" at bounding box center [480, 274] width 31 height 20
type input "3"
type input "40"
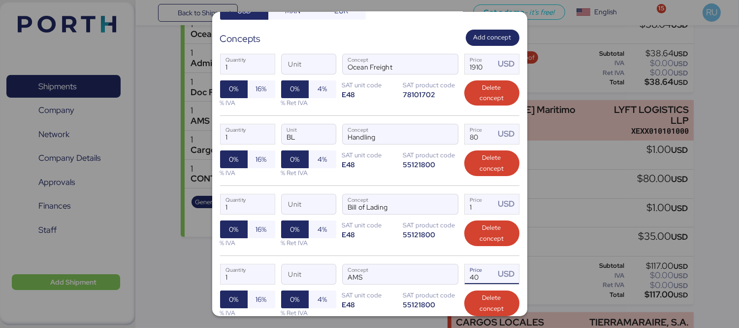
click at [451, 204] on div "Bill of Lading Concept" at bounding box center [400, 204] width 116 height 21
click at [434, 204] on input "Bill of Lading" at bounding box center [389, 204] width 92 height 20
click at [446, 203] on span "button" at bounding box center [447, 206] width 21 height 21
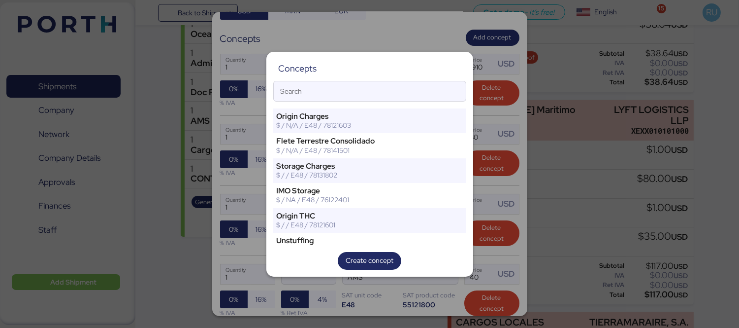
click at [508, 194] on div at bounding box center [369, 164] width 739 height 328
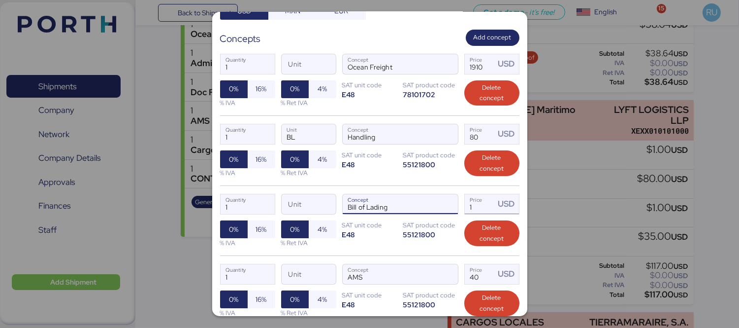
click at [468, 200] on input "1" at bounding box center [480, 204] width 31 height 20
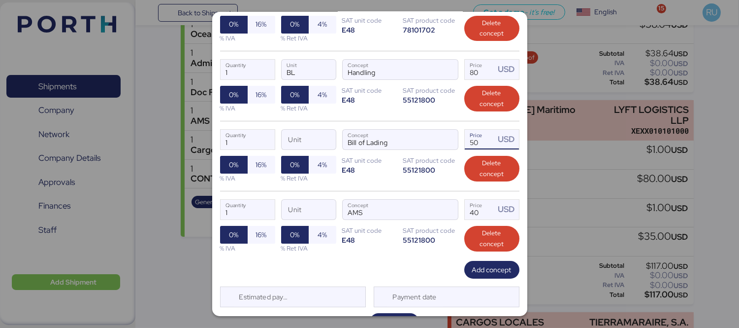
scroll to position [214, 0]
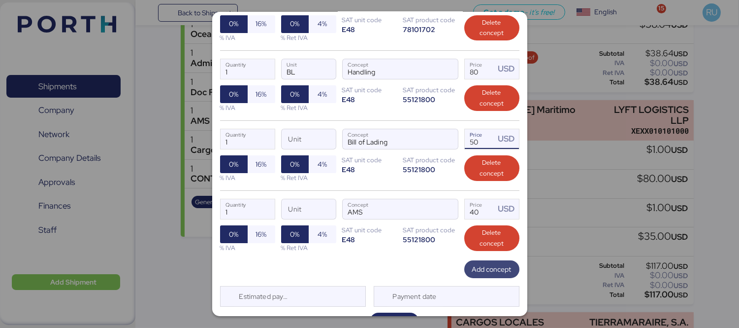
type input "50"
click at [484, 269] on span "Add concept" at bounding box center [491, 269] width 39 height 12
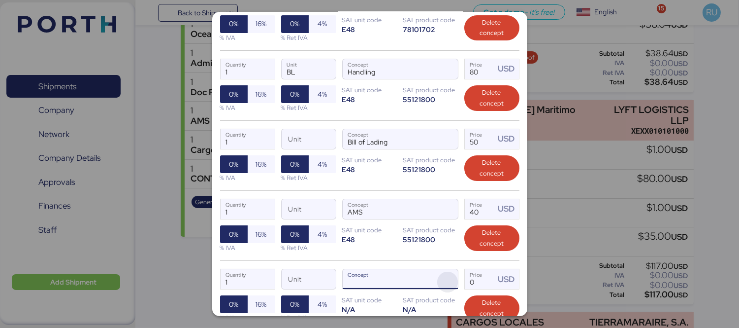
click at [441, 281] on span "button" at bounding box center [447, 281] width 21 height 21
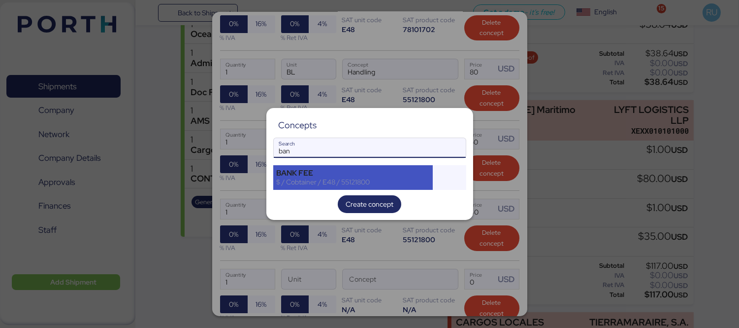
type input "ban"
click at [333, 175] on div "BANK FEE" at bounding box center [353, 172] width 153 height 9
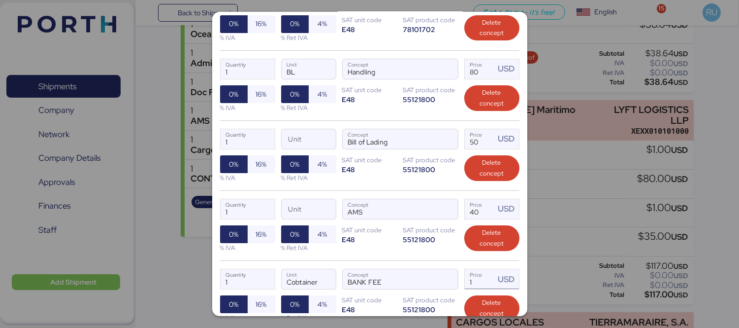
click at [468, 278] on input "1" at bounding box center [480, 279] width 31 height 20
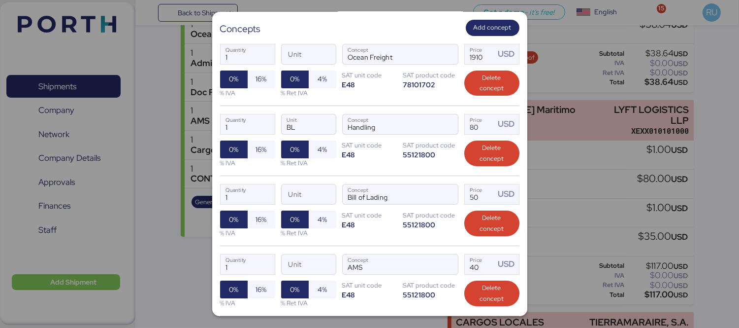
scroll to position [306, 0]
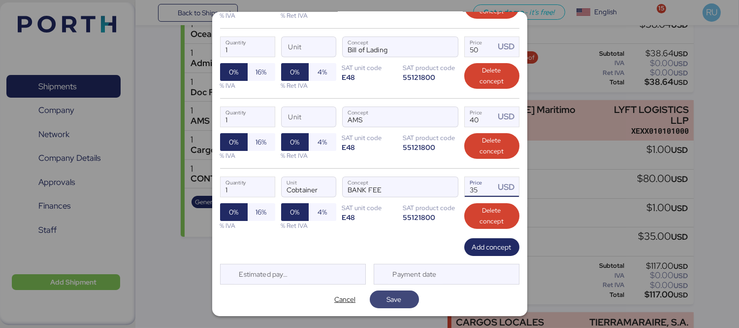
type input "35"
click at [405, 298] on span "Save" at bounding box center [394, 299] width 33 height 14
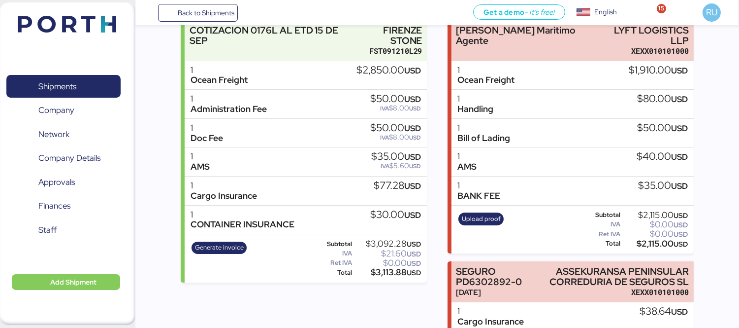
scroll to position [151, 0]
click at [491, 213] on span "Upload proof" at bounding box center [481, 218] width 39 height 11
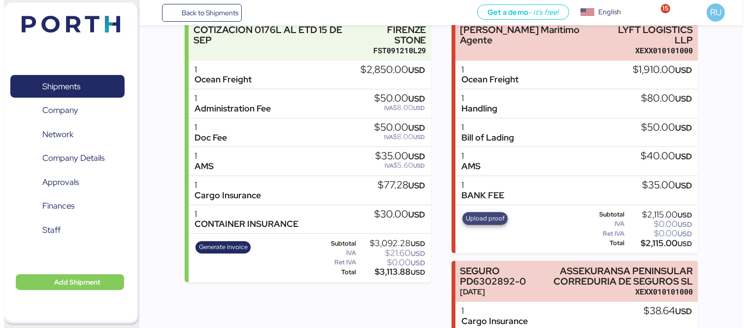
scroll to position [0, 0]
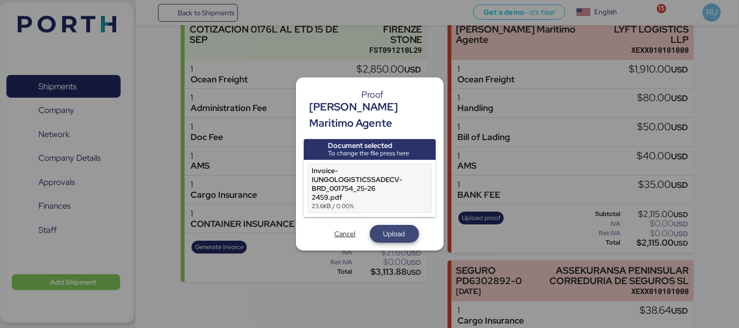
click at [400, 228] on span "Upload" at bounding box center [395, 234] width 22 height 12
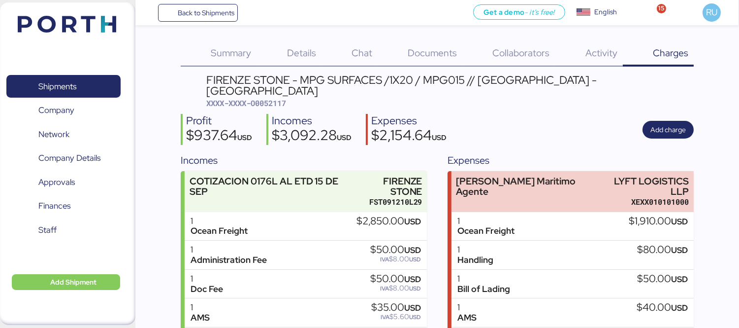
click at [268, 98] on span "XXXX-XXXX-O0052117" at bounding box center [246, 103] width 80 height 10
copy span "O0052117"
click at [447, 55] on span "Documents" at bounding box center [432, 52] width 49 height 13
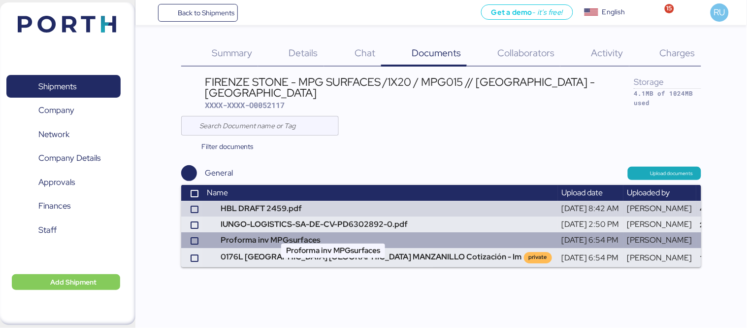
click at [297, 235] on td "Proforma inv MPGsurfaces" at bounding box center [380, 240] width 355 height 16
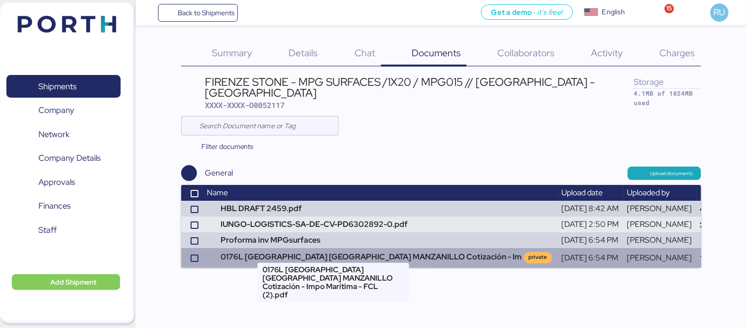
click at [314, 248] on td "0176L [GEOGRAPHIC_DATA] [GEOGRAPHIC_DATA] MANZANILLO Cotización - Im private" at bounding box center [380, 257] width 355 height 19
click at [319, 248] on td "0176L [GEOGRAPHIC_DATA] [GEOGRAPHIC_DATA] MANZANILLO Cotización - Im private" at bounding box center [380, 257] width 355 height 19
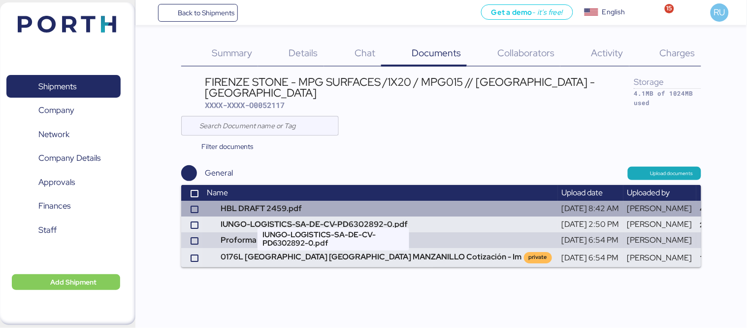
click at [271, 200] on td "HBL DRAFT 2459.pdf" at bounding box center [380, 208] width 355 height 16
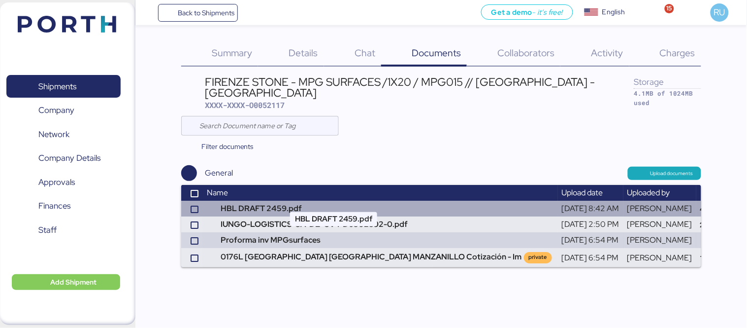
click at [272, 200] on td "HBL DRAFT 2459.pdf" at bounding box center [380, 208] width 355 height 16
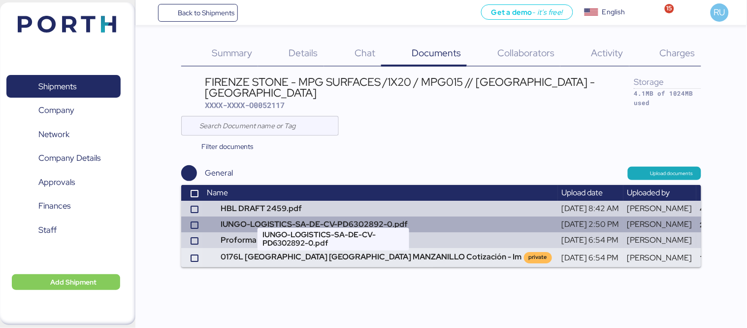
click at [312, 216] on td "IUNGO-LOGISTICS-SA-DE-CV-PD6302892-0.pdf" at bounding box center [380, 224] width 355 height 16
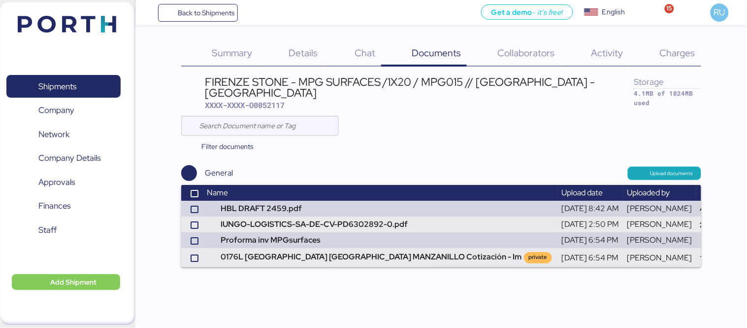
click at [101, 28] on img at bounding box center [67, 24] width 99 height 17
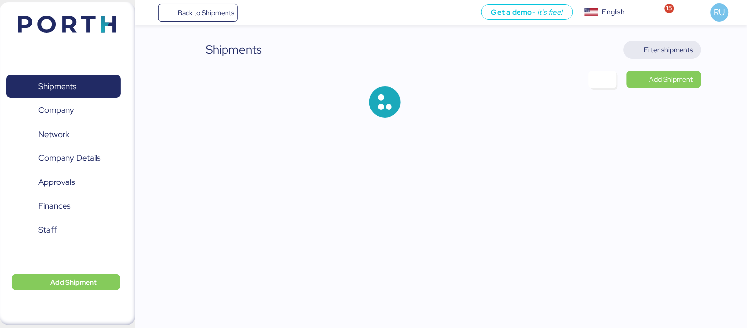
click at [658, 51] on span "Filter shipments" at bounding box center [668, 50] width 49 height 12
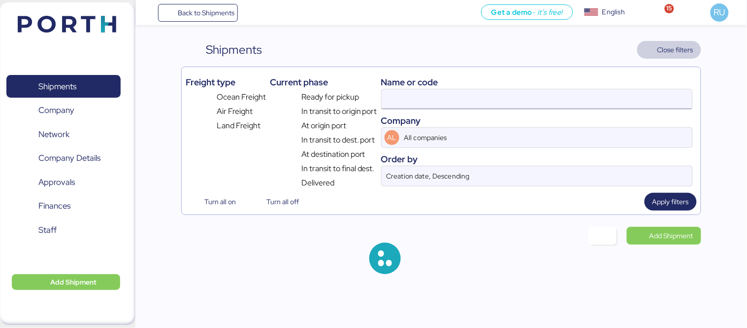
click at [530, 94] on input at bounding box center [537, 99] width 311 height 20
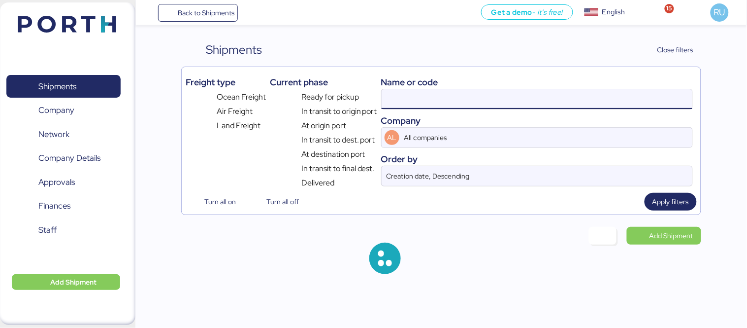
paste input "O0051096"
type input "O0051096"
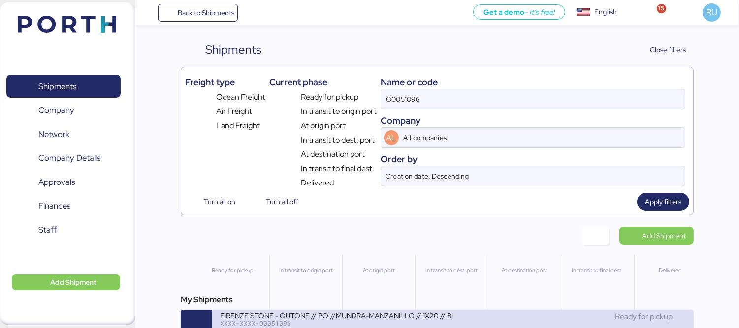
click at [324, 319] on div "FIRENZE STONE - QUTONE // PO://MUNDRA-MANZANILLO // 1X20 // BL: // LYFT" at bounding box center [336, 314] width 233 height 8
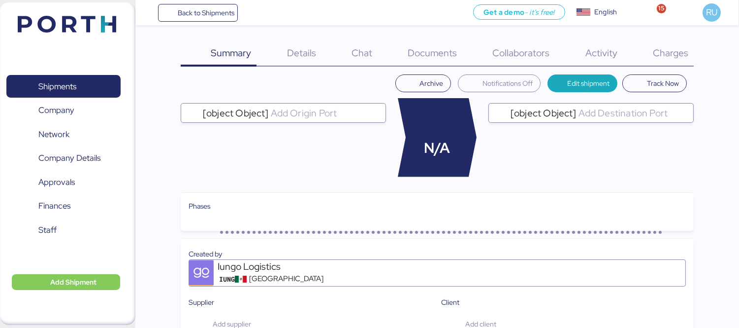
click at [427, 55] on span "Documents" at bounding box center [432, 52] width 49 height 13
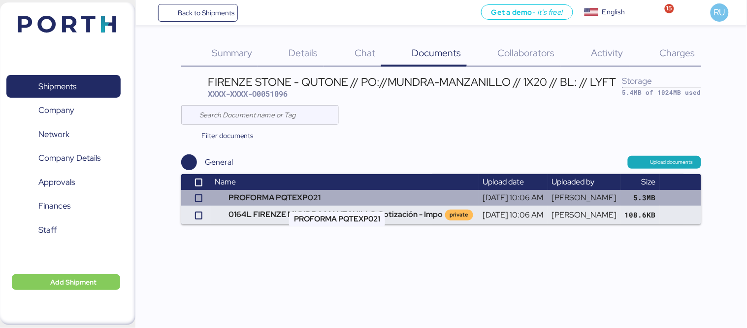
click at [361, 200] on td "PROFORMA PQTEXP021" at bounding box center [345, 198] width 268 height 16
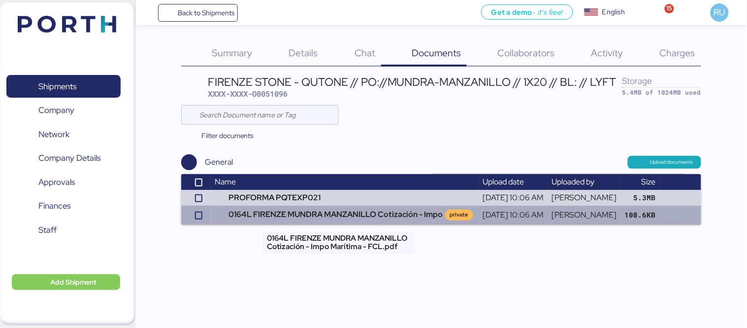
click at [314, 214] on td "0164L FIRENZE MUNDRA MANZANILLO Cotización - Impo private" at bounding box center [345, 214] width 268 height 19
click at [350, 215] on td "0164L FIRENZE MUNDRA MANZANILLO Cotización - Impo private" at bounding box center [345, 214] width 268 height 19
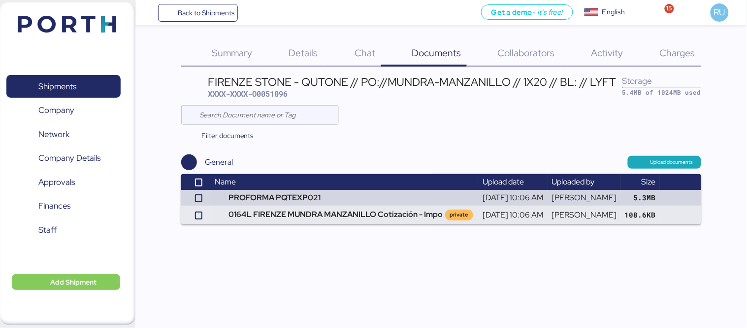
click at [97, 16] on img at bounding box center [67, 24] width 99 height 17
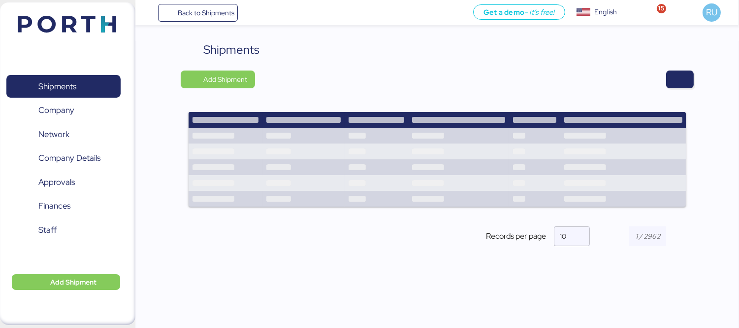
click at [681, 47] on div "Shipments" at bounding box center [437, 50] width 513 height 18
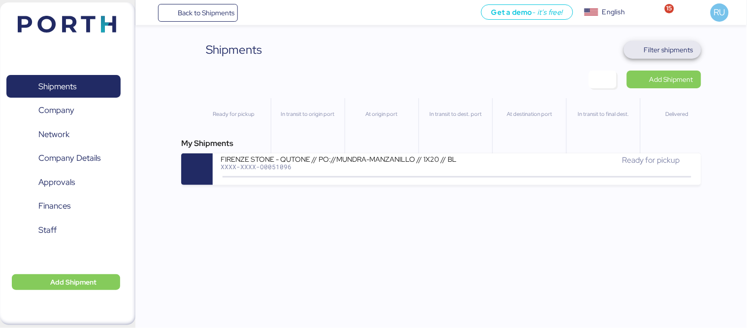
click at [651, 53] on span "Filter shipments" at bounding box center [668, 50] width 49 height 12
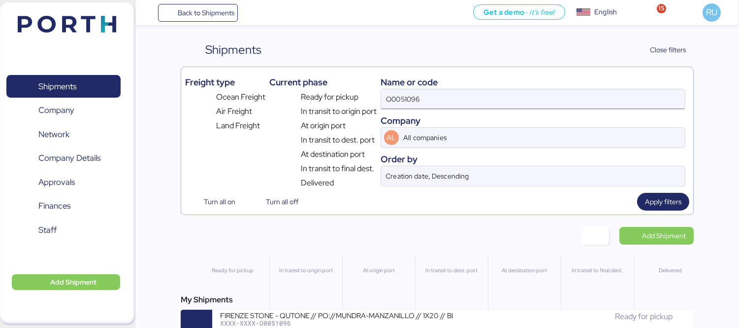
click at [516, 107] on input "O0051096" at bounding box center [533, 99] width 304 height 20
paste input "O0052117"
type input "O0052117"
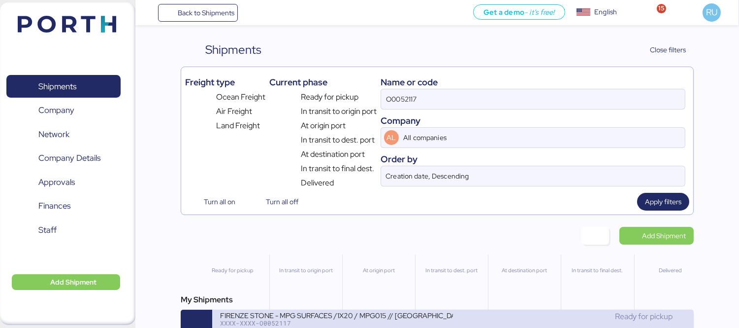
click at [440, 314] on div "FIRENZE STONE - MPG SURFACES /1X20 / MPG015 // [GEOGRAPHIC_DATA] - [GEOGRAPHIC_…" at bounding box center [336, 314] width 233 height 8
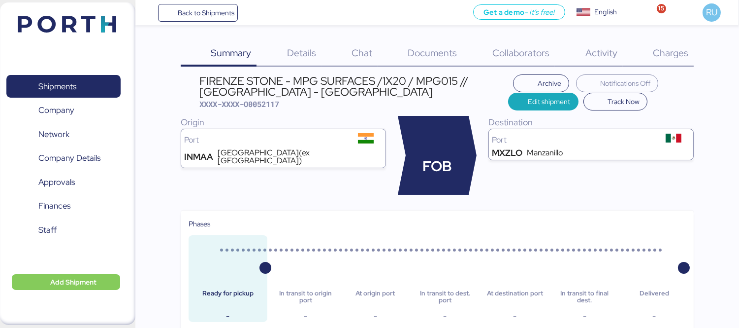
click at [451, 56] on span "Documents" at bounding box center [432, 52] width 49 height 13
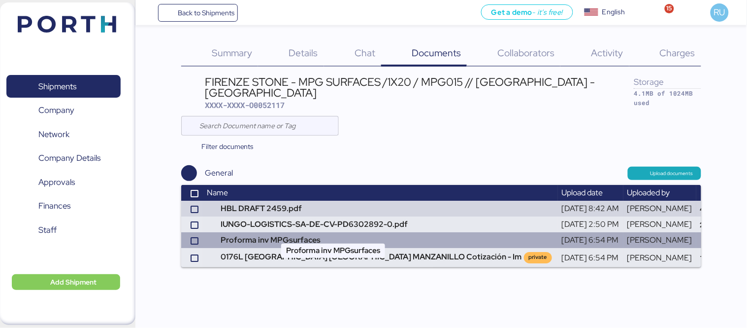
click at [332, 233] on td "Proforma inv MPGsurfaces" at bounding box center [380, 240] width 355 height 16
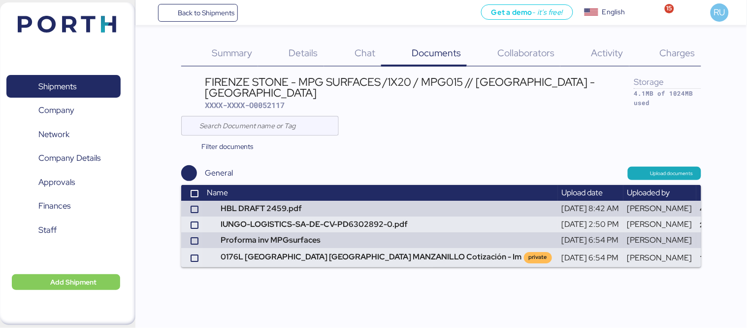
click at [85, 31] on img at bounding box center [67, 24] width 99 height 17
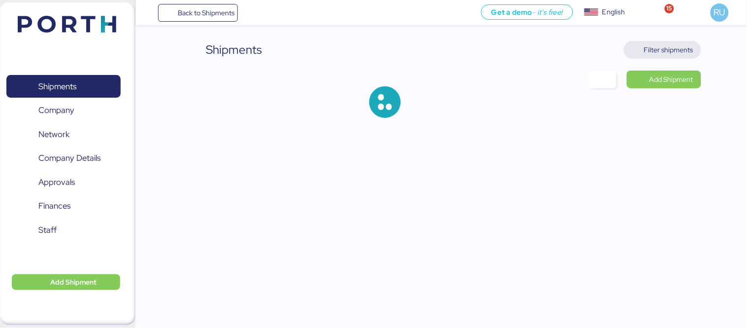
click at [685, 53] on span "Filter shipments" at bounding box center [668, 50] width 49 height 12
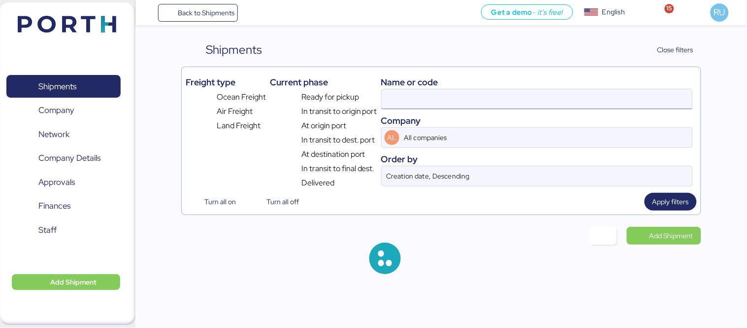
click at [502, 92] on input at bounding box center [537, 99] width 311 height 20
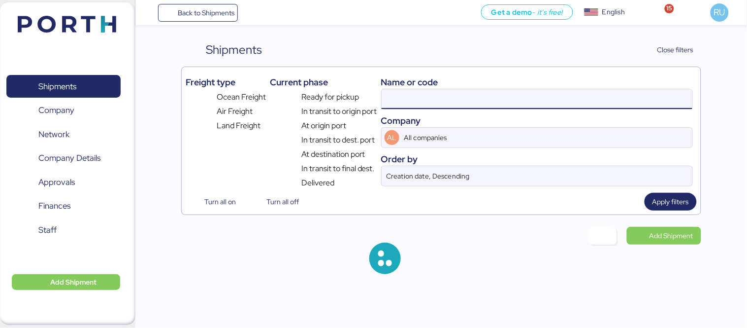
paste input "O0052205"
type input "O0052205"
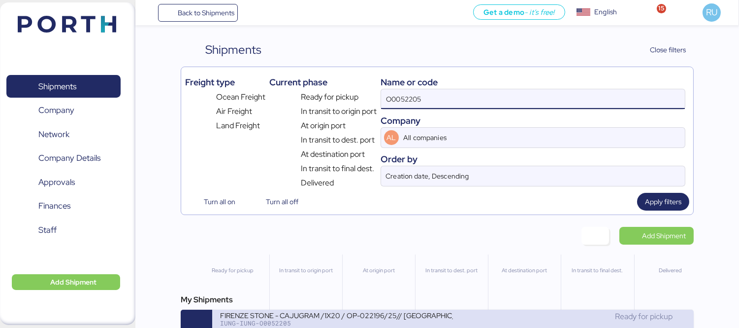
click at [406, 316] on div "FIRENZE STONE - CAJUGRAM /1X20 / OP-022196/25// [GEOGRAPHIC_DATA]- [GEOGRAPHIC_…" at bounding box center [336, 314] width 233 height 8
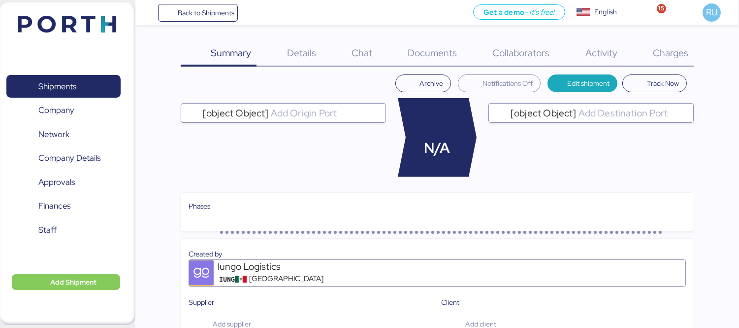
click at [690, 66] on div "Charges 0" at bounding box center [658, 54] width 71 height 26
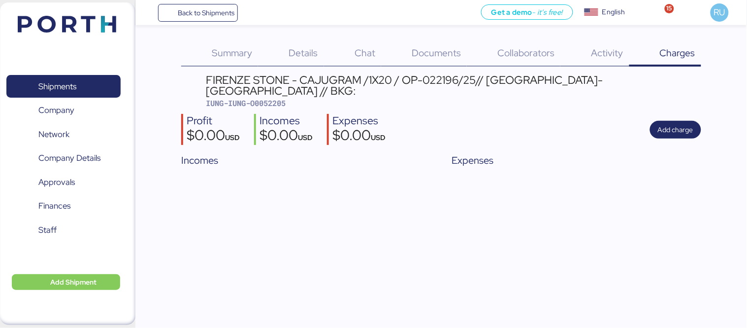
click at [407, 62] on div "Documents 0" at bounding box center [424, 54] width 86 height 26
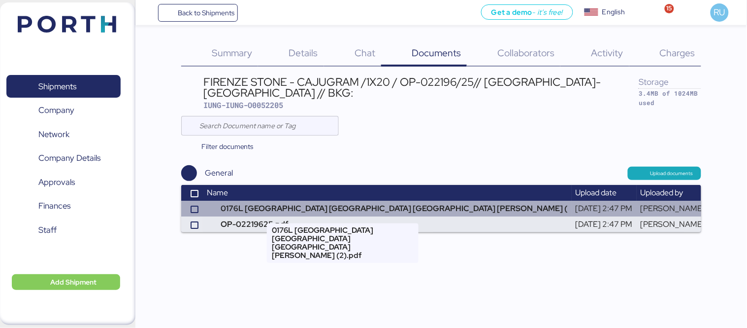
click at [346, 205] on td "0176L [GEOGRAPHIC_DATA] [GEOGRAPHIC_DATA] [GEOGRAPHIC_DATA] [PERSON_NAME] (" at bounding box center [387, 208] width 369 height 16
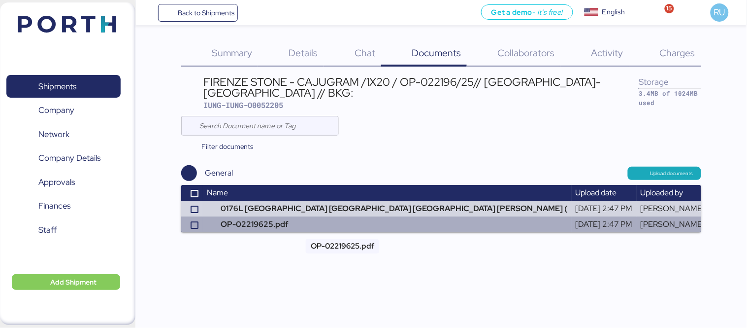
click at [336, 217] on td "OP-02219625.pdf" at bounding box center [387, 224] width 369 height 16
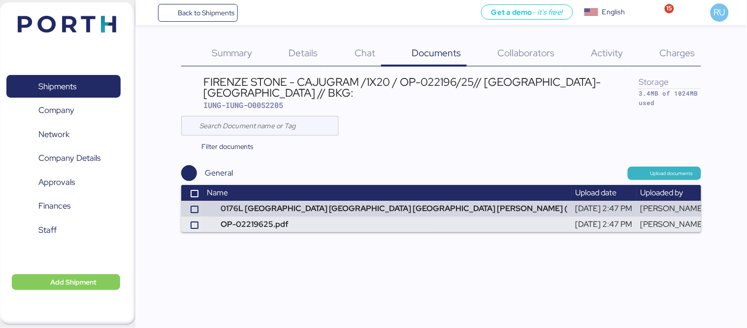
click at [662, 174] on span "Upload documents" at bounding box center [672, 173] width 43 height 9
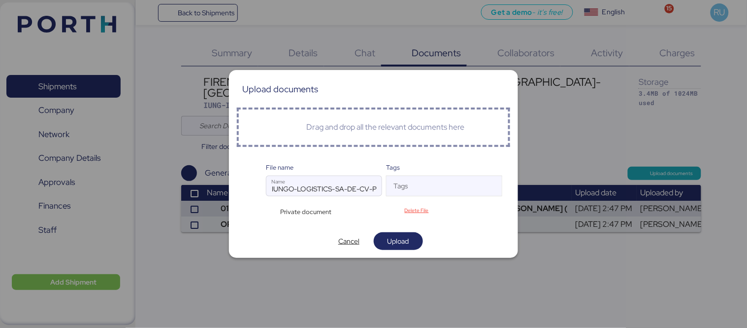
click at [269, 211] on div "Private document" at bounding box center [304, 211] width 76 height 9
click at [411, 239] on span "Upload" at bounding box center [398, 241] width 33 height 14
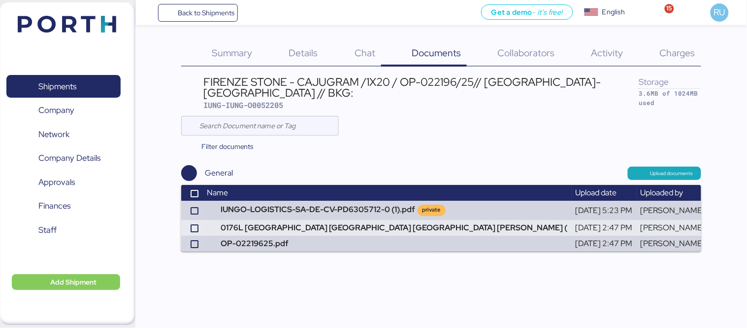
click at [680, 55] on span "Charges" at bounding box center [677, 52] width 35 height 13
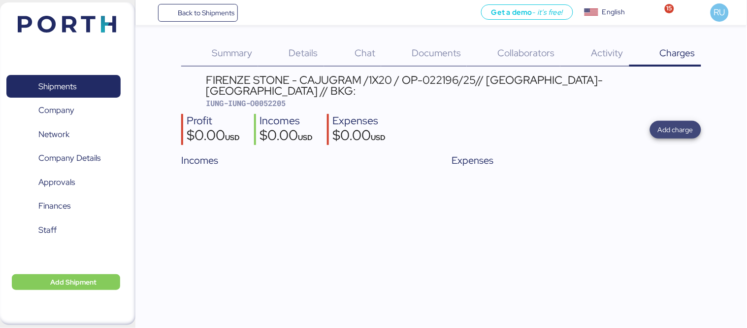
click at [681, 124] on span "Add charge" at bounding box center [675, 130] width 35 height 12
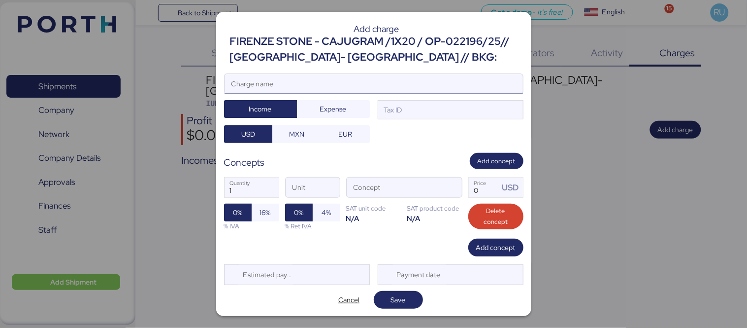
click at [412, 79] on input "Charge name" at bounding box center [374, 84] width 298 height 20
type input "F"
type input "SEGURO"
click at [319, 118] on div "SEGURO Charge name Income Expense Tax ID USD MXN EUR" at bounding box center [373, 108] width 299 height 70
click at [343, 105] on span "Expense" at bounding box center [333, 109] width 27 height 12
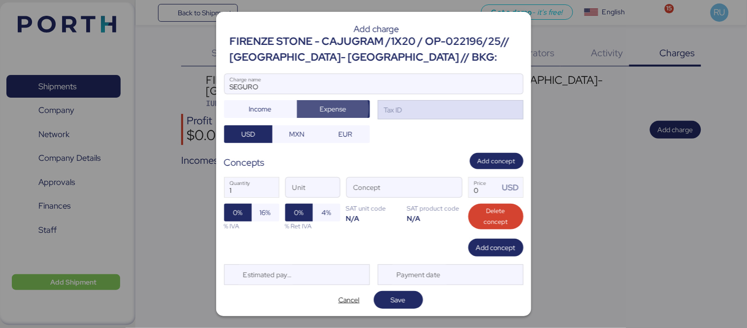
click at [413, 112] on div "Tax ID" at bounding box center [451, 110] width 146 height 20
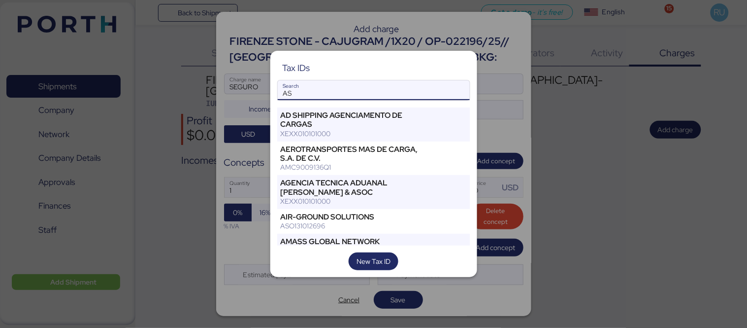
type input "A"
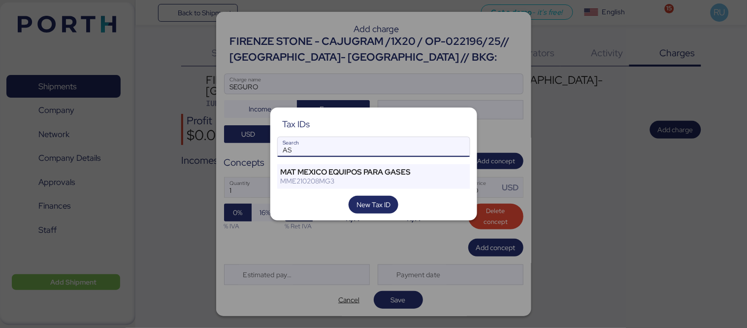
type input "A"
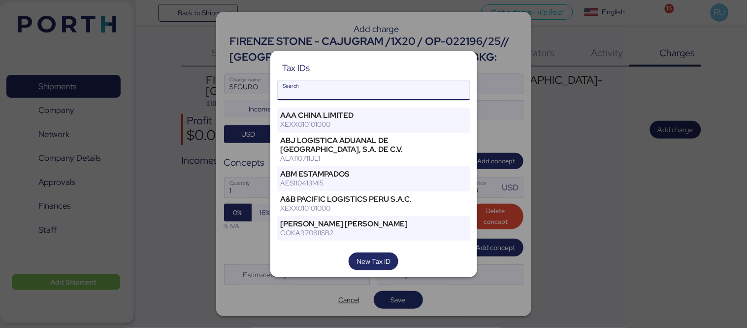
click at [414, 91] on input "Search" at bounding box center [374, 90] width 192 height 20
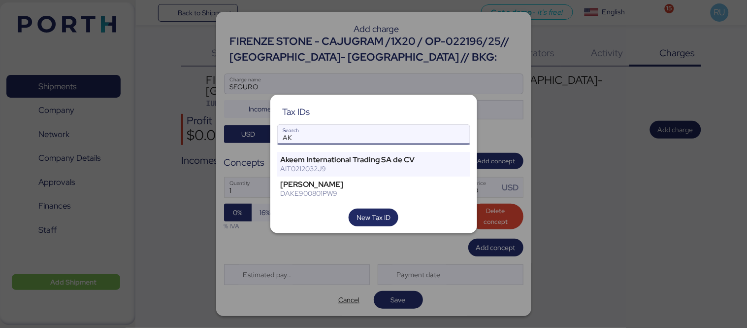
type input "A"
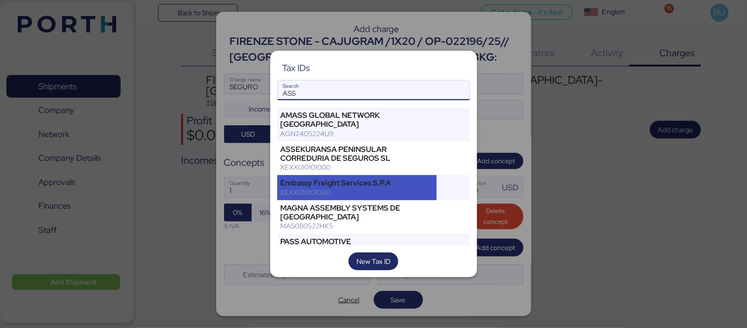
scroll to position [0, 0]
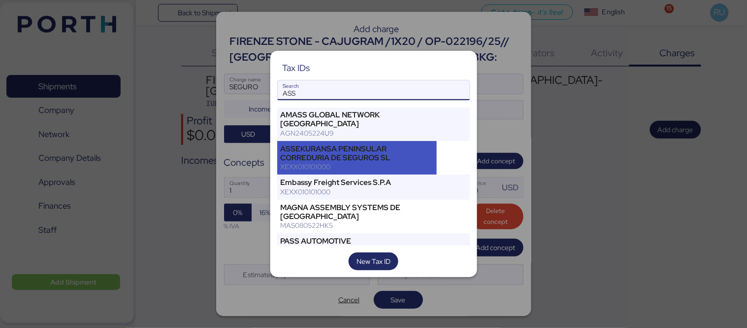
type input "ASS"
click at [388, 144] on div "ASSEKURANSA PENINSULAR CORREDURIA DE SEGUROS SL" at bounding box center [357, 153] width 153 height 18
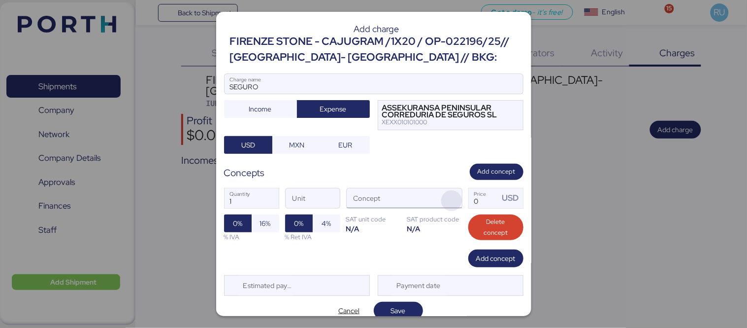
click at [447, 198] on span "button" at bounding box center [451, 200] width 21 height 21
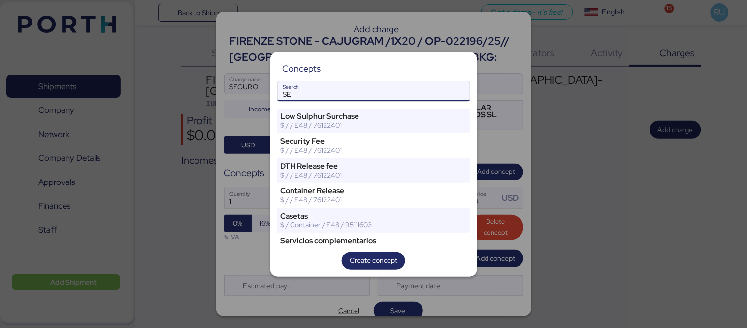
type input "S"
click at [405, 85] on input "Search" at bounding box center [374, 91] width 192 height 20
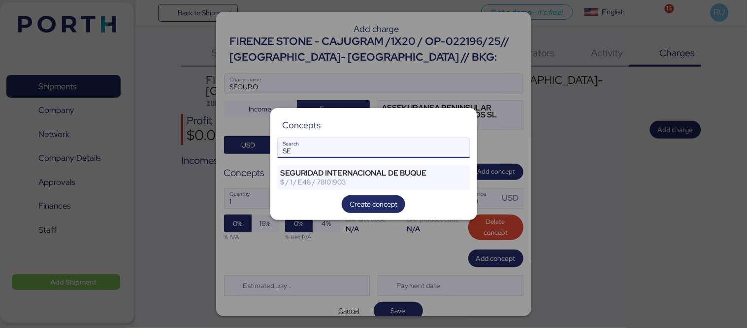
type input "S"
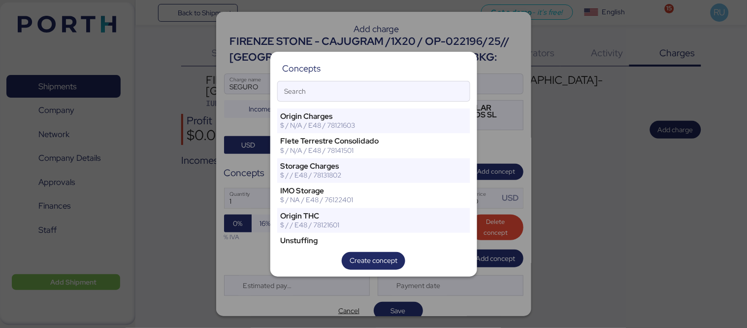
click at [495, 151] on div at bounding box center [373, 164] width 747 height 328
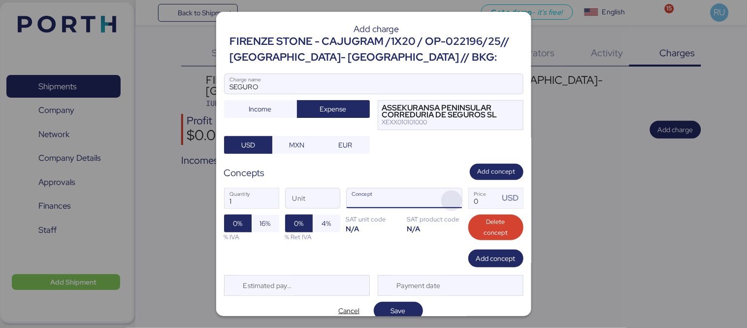
click at [449, 200] on span "button" at bounding box center [451, 200] width 21 height 21
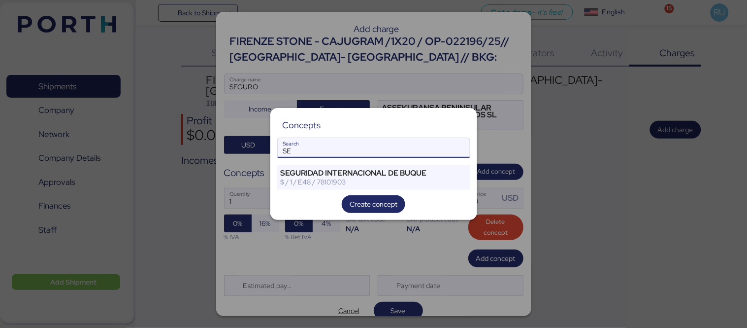
type input "S"
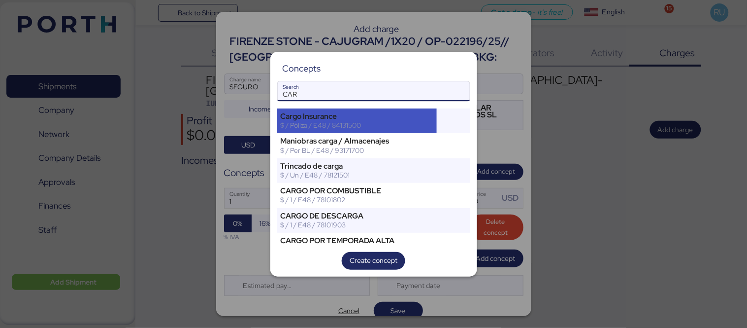
type input "CAR"
click at [376, 116] on div "Cargo Insurance" at bounding box center [357, 116] width 153 height 9
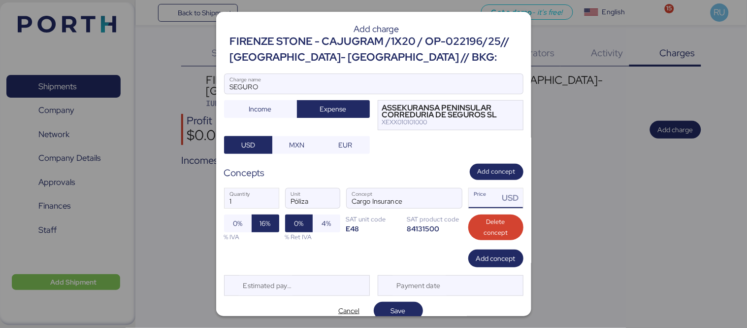
click at [481, 200] on input "Price USD" at bounding box center [484, 198] width 31 height 20
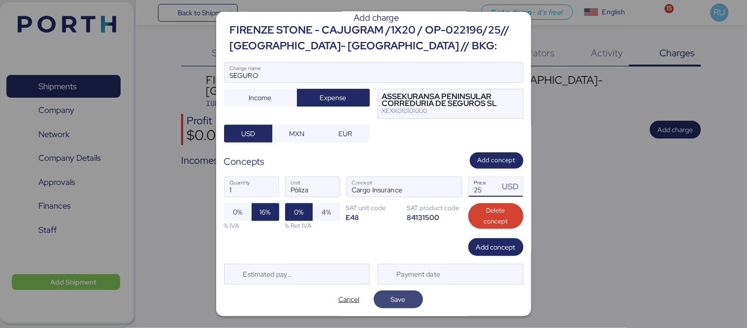
type input "25"
click at [396, 297] on span "Save" at bounding box center [398, 299] width 15 height 12
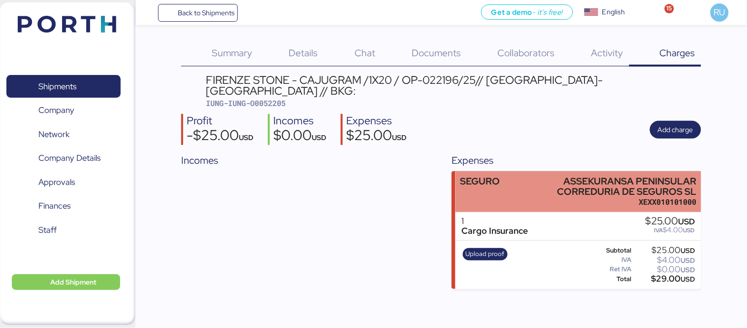
click at [520, 177] on div "SEGURO ASSEKURANSA PENINSULAR CORREDURIA DE SEGUROS SL XEXX010101000" at bounding box center [579, 191] width 246 height 41
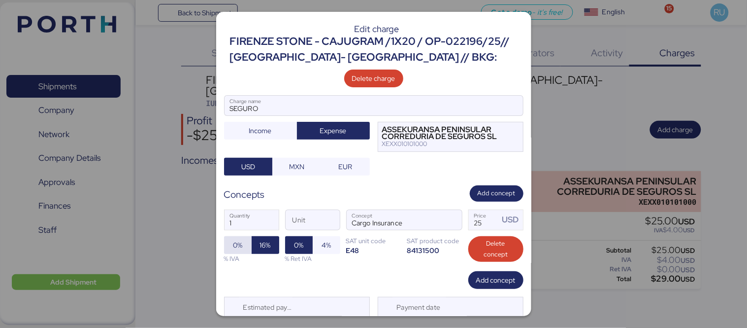
click at [236, 249] on span "0%" at bounding box center [237, 245] width 9 height 12
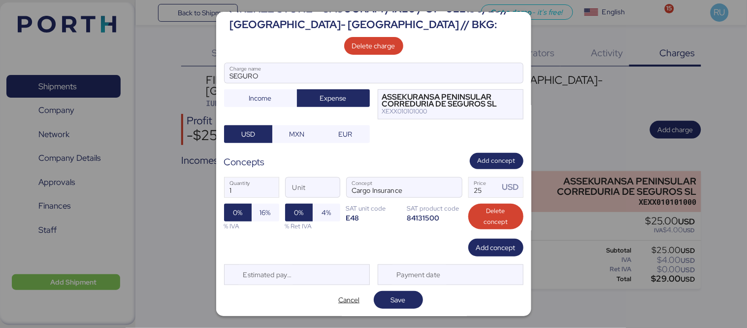
click at [407, 289] on div "Edit charge [GEOGRAPHIC_DATA] STONE - CAJUGRAM /1X20 / OP-022196/25// [GEOGRAPH…" at bounding box center [373, 164] width 315 height 304
click at [409, 302] on span "Save" at bounding box center [398, 300] width 33 height 14
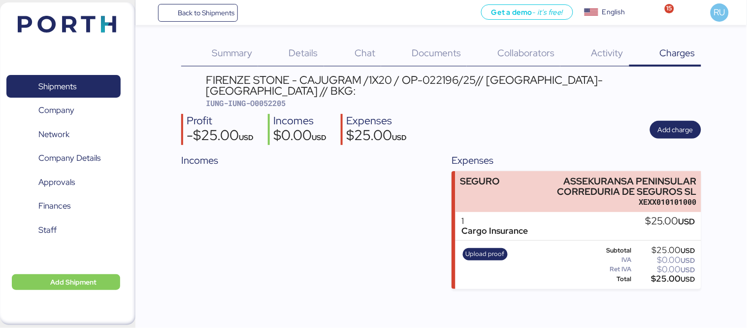
click at [479, 250] on div "Upload proof" at bounding box center [486, 264] width 52 height 40
click at [489, 248] on span "Upload proof" at bounding box center [485, 253] width 39 height 11
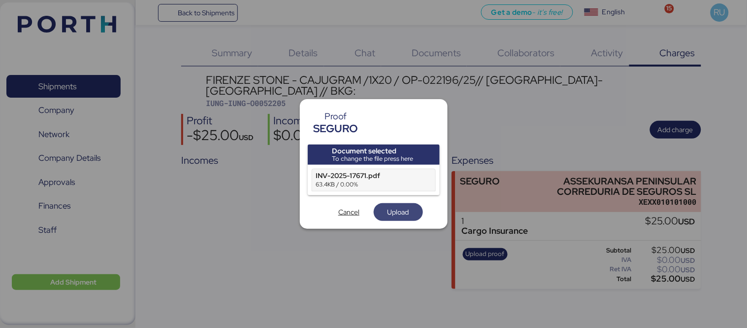
click at [417, 213] on span "Upload" at bounding box center [398, 212] width 49 height 18
